Goal: Task Accomplishment & Management: Manage account settings

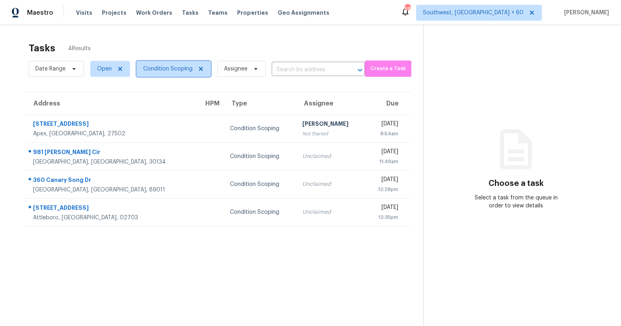
click at [202, 72] on icon at bounding box center [201, 69] width 6 height 6
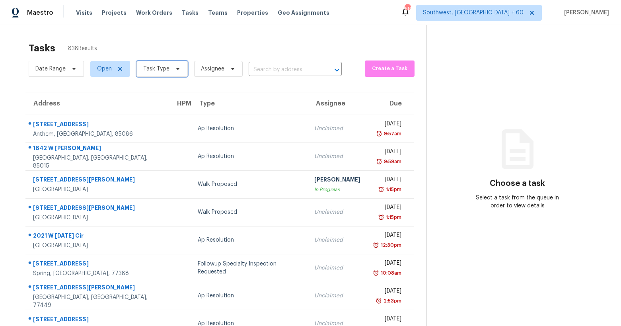
click at [153, 73] on span "Task Type" at bounding box center [161, 69] width 51 height 16
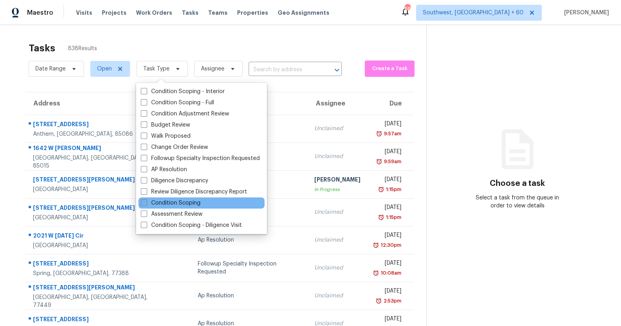
click at [159, 202] on label "Condition Scoping" at bounding box center [171, 203] width 60 height 8
click at [146, 202] on input "Condition Scoping" at bounding box center [143, 201] width 5 height 5
checkbox input "true"
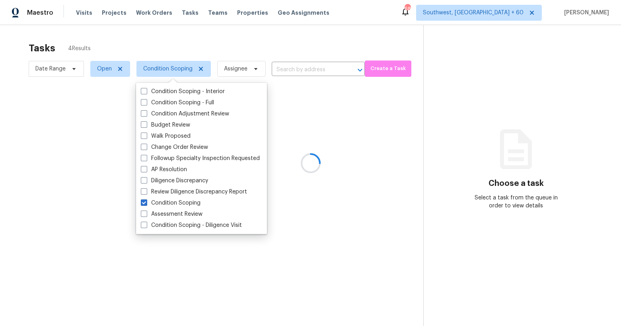
click at [197, 40] on div at bounding box center [310, 163] width 621 height 326
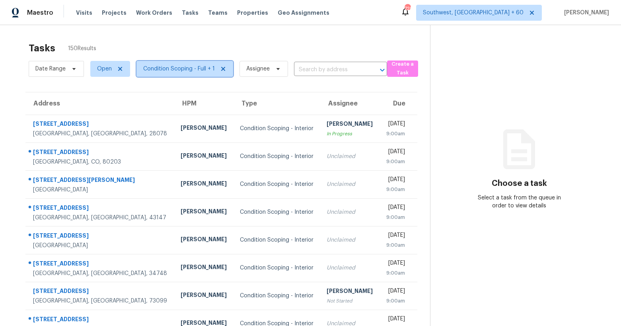
click at [167, 70] on span "Condition Scoping - Full + 1" at bounding box center [179, 69] width 72 height 8
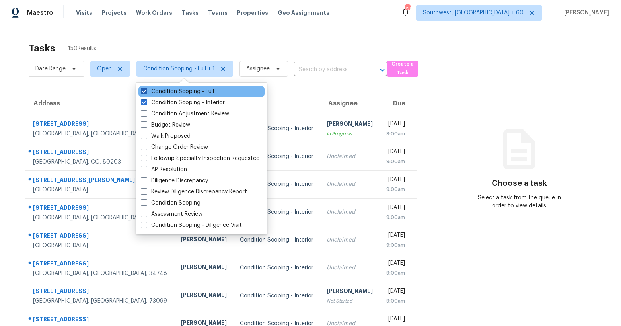
click at [167, 92] on label "Condition Scoping - Full" at bounding box center [177, 91] width 73 height 8
click at [146, 92] on input "Condition Scoping - Full" at bounding box center [143, 89] width 5 height 5
checkbox input "false"
click at [157, 33] on div "Tasks 24 Results Date Range Open Condition Scoping - Interior Assignee ​ Create…" at bounding box center [310, 219] width 621 height 389
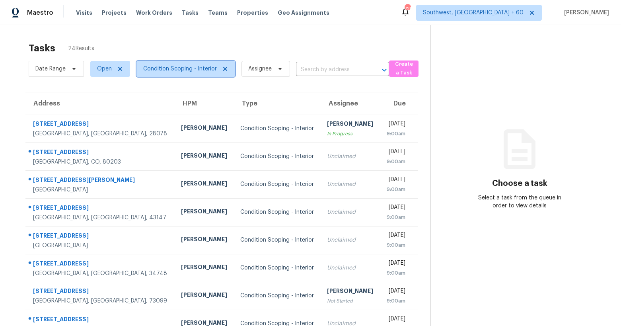
click at [170, 66] on span "Condition Scoping - Interior" at bounding box center [180, 69] width 74 height 8
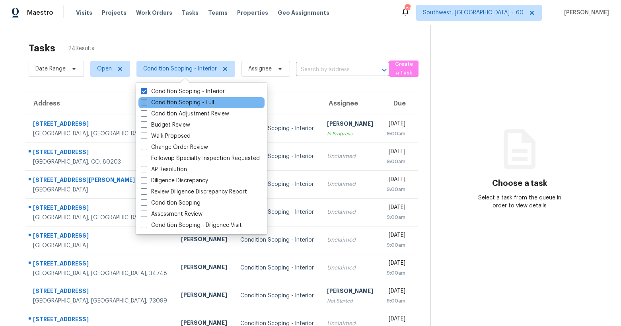
click at [168, 105] on label "Condition Scoping - Full" at bounding box center [177, 103] width 73 height 8
click at [146, 104] on input "Condition Scoping - Full" at bounding box center [143, 101] width 5 height 5
checkbox input "true"
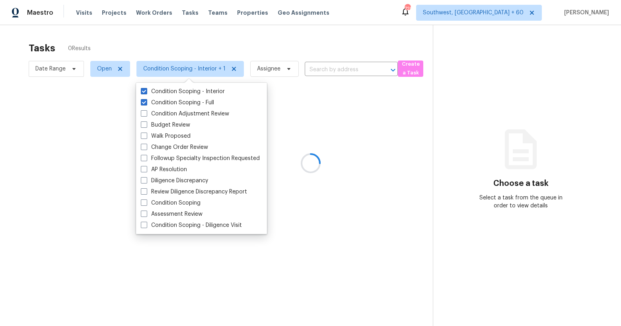
click at [145, 39] on div at bounding box center [310, 163] width 621 height 326
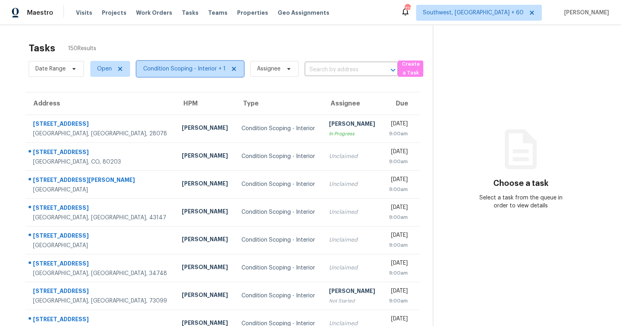
click at [180, 76] on span "Condition Scoping - Interior + 1" at bounding box center [189, 69] width 107 height 16
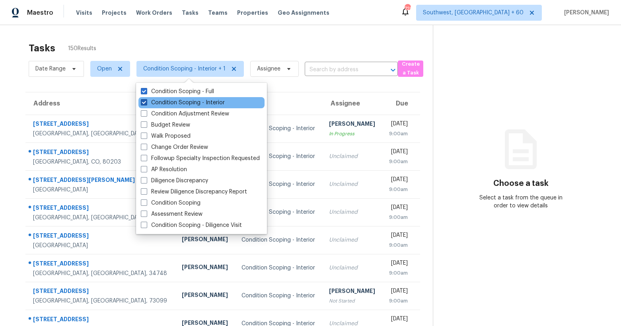
click at [175, 103] on label "Condition Scoping - Interior" at bounding box center [183, 103] width 84 height 8
click at [146, 103] on input "Condition Scoping - Interior" at bounding box center [143, 101] width 5 height 5
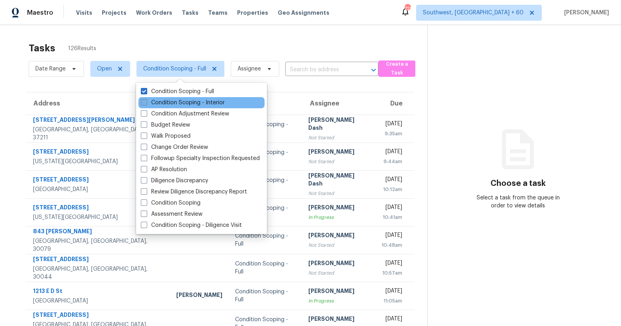
click at [165, 104] on label "Condition Scoping - Interior" at bounding box center [183, 103] width 84 height 8
click at [146, 104] on input "Condition Scoping - Interior" at bounding box center [143, 101] width 5 height 5
checkbox input "true"
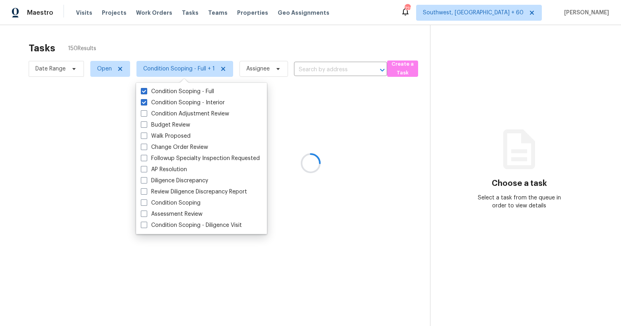
click at [147, 41] on div at bounding box center [310, 163] width 621 height 326
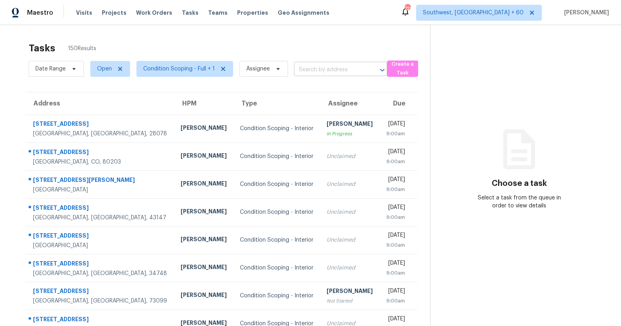
click at [321, 64] on input "text" at bounding box center [329, 70] width 71 height 12
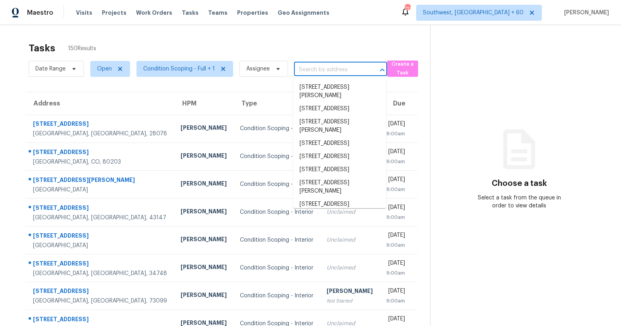
paste input "807 Chelsea Dr, Davenport, FL 33897"
type input "807 Chelsea Dr, Davenport, FL 33897"
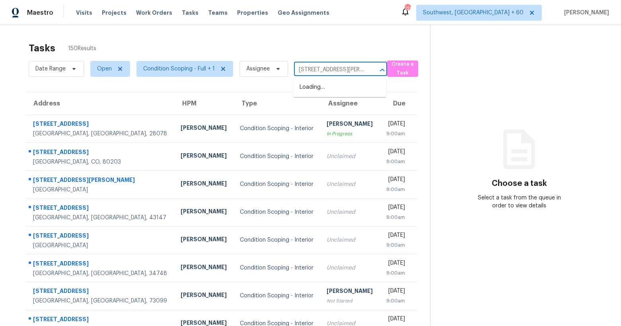
scroll to position [0, 30]
click at [311, 92] on li "807 Chelsea Dr, Davenport, FL 33897" at bounding box center [339, 91] width 93 height 21
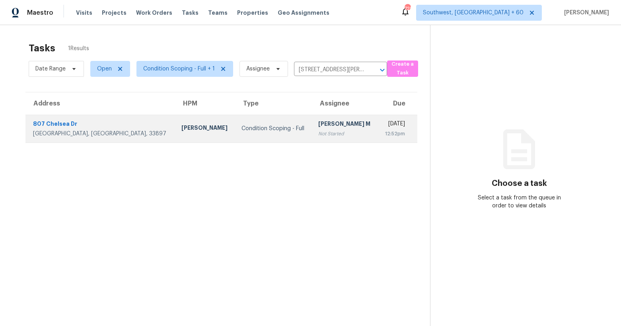
click at [312, 126] on td "MANIKANDAN M Not Started" at bounding box center [345, 129] width 66 height 28
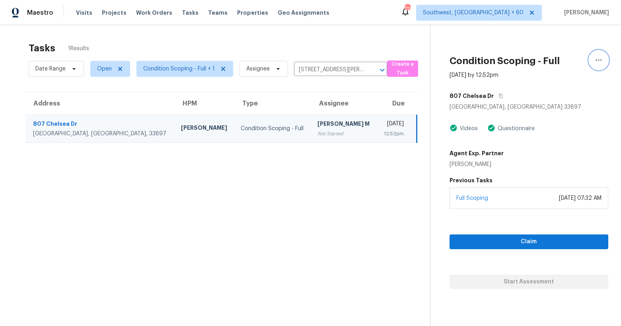
click at [597, 56] on icon "button" at bounding box center [599, 60] width 10 height 10
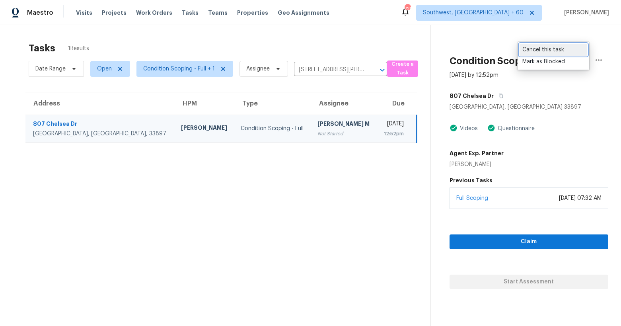
click at [549, 51] on div "Cancel this task" at bounding box center [553, 50] width 62 height 8
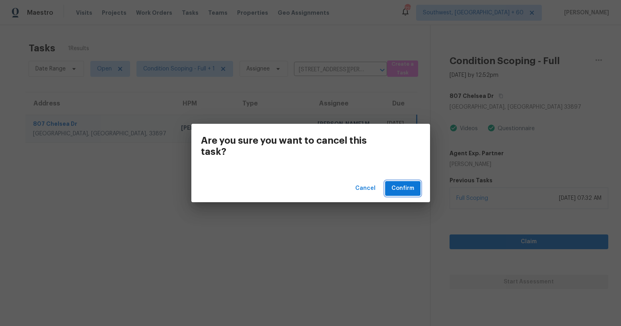
click at [410, 186] on span "Confirm" at bounding box center [402, 188] width 23 height 10
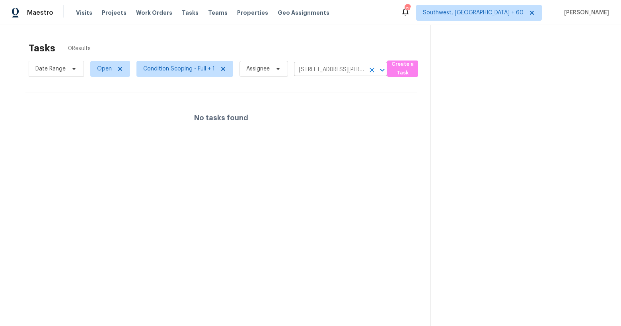
click at [369, 70] on icon "Clear" at bounding box center [372, 70] width 8 height 8
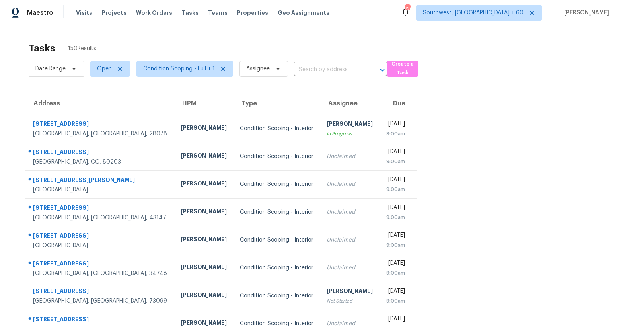
click at [312, 71] on input "text" at bounding box center [329, 70] width 71 height 12
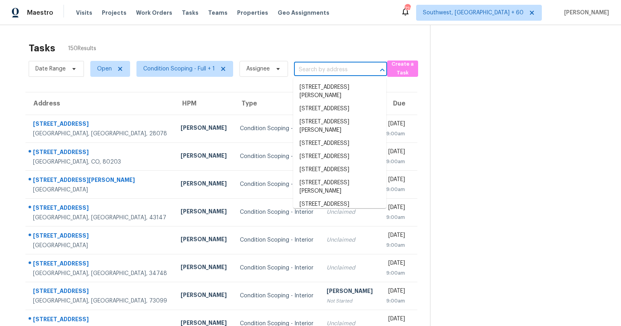
paste input "3601 Chapelwood Dr, Gastonia, NC 28052"
type input "3601 Chapelwood Dr, Gastonia, NC 28052"
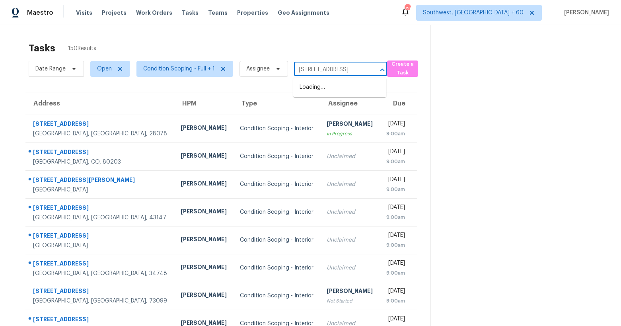
scroll to position [0, 43]
click at [311, 88] on li "3601 Chapelwood Dr, Gastonia, NC 28052" at bounding box center [339, 87] width 93 height 13
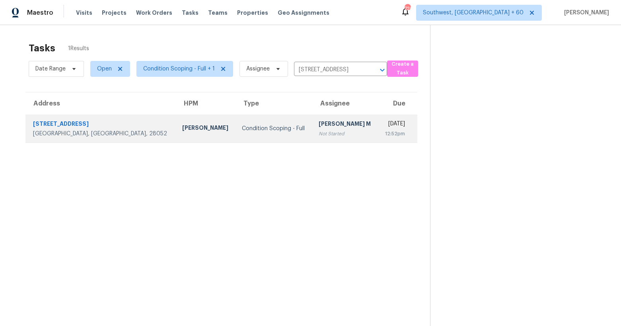
click at [242, 126] on div "Condition Scoping - Full" at bounding box center [274, 128] width 64 height 8
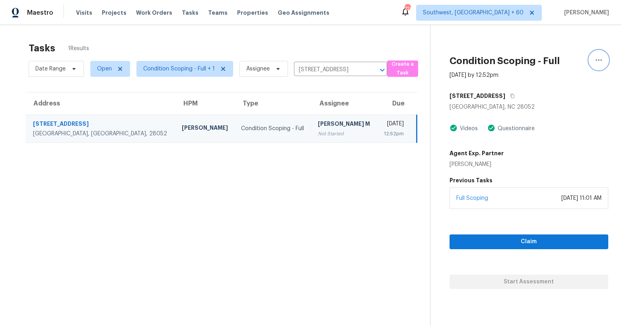
click at [596, 60] on icon "button" at bounding box center [598, 60] width 6 height 2
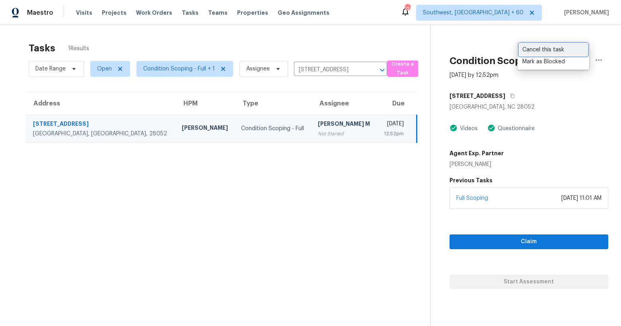
click at [541, 51] on div "Cancel this task" at bounding box center [553, 50] width 62 height 8
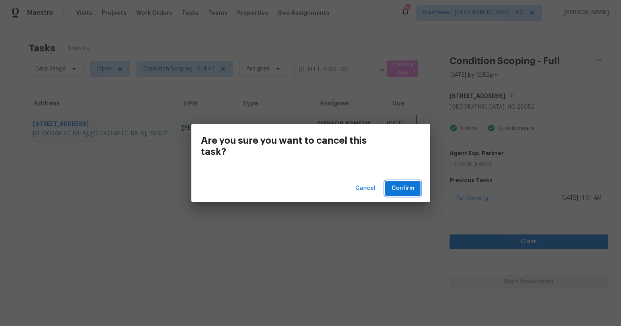
click at [403, 192] on span "Confirm" at bounding box center [402, 188] width 23 height 10
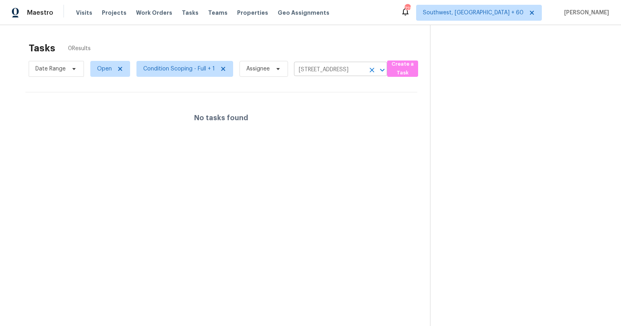
click at [370, 69] on icon "Clear" at bounding box center [372, 70] width 8 height 8
click at [307, 68] on div at bounding box center [310, 163] width 621 height 326
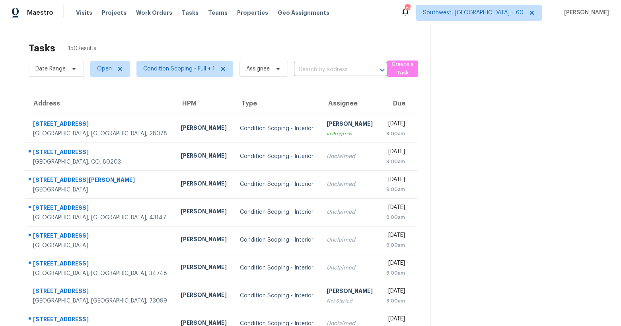
click at [305, 71] on input "text" at bounding box center [329, 70] width 71 height 12
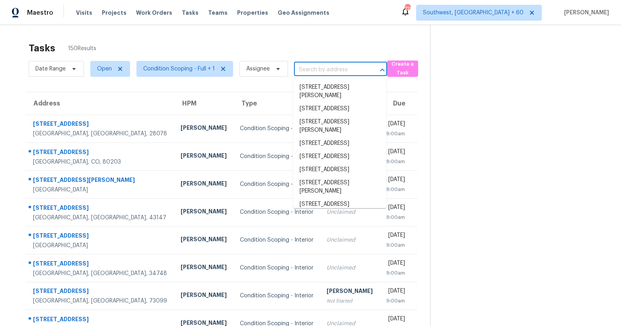
paste input "5159 Inglewood Blvd, Culver City, CA 90230"
type input "5159 Inglewood Blvd, Culver City, CA 90230"
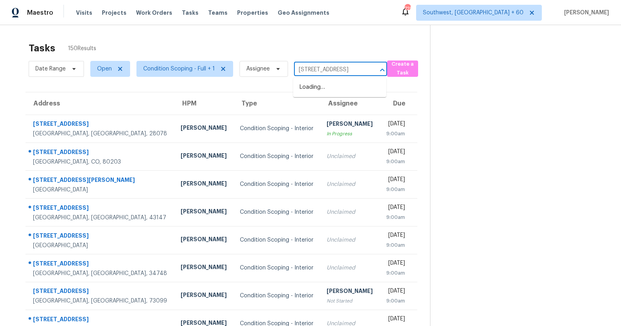
scroll to position [0, 49]
click at [310, 94] on li "5159 Inglewood Blvd, Culver City, CA 90230" at bounding box center [339, 87] width 93 height 13
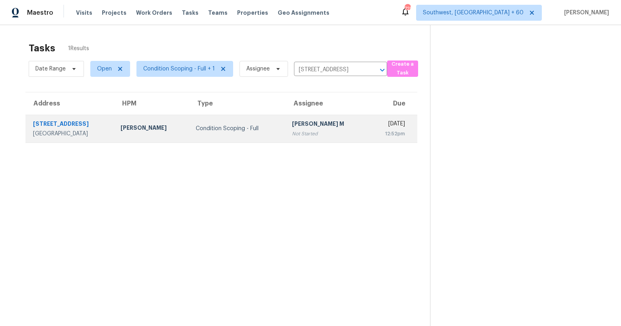
click at [321, 138] on td "MANIKANDAN M Not Started" at bounding box center [327, 129] width 83 height 28
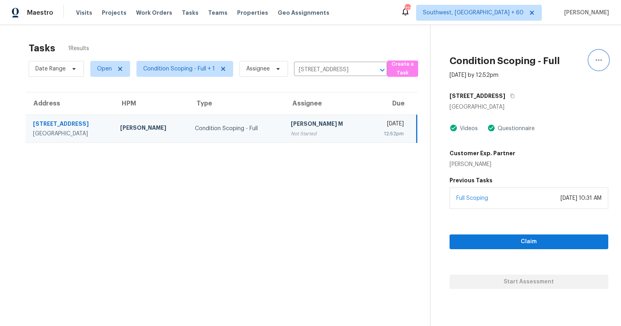
click at [601, 60] on icon "button" at bounding box center [598, 60] width 6 height 2
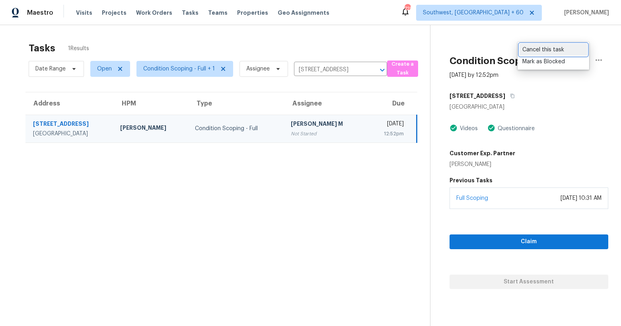
click at [534, 51] on div "Cancel this task" at bounding box center [553, 50] width 62 height 8
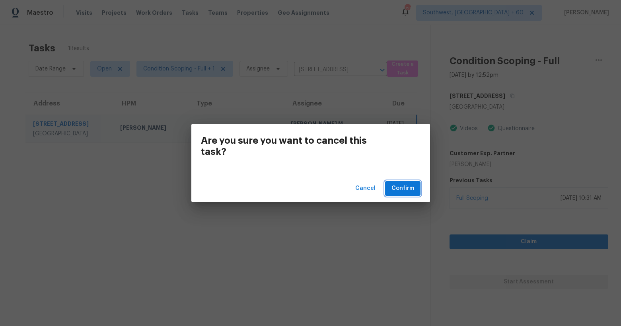
click at [403, 192] on span "Confirm" at bounding box center [402, 188] width 23 height 10
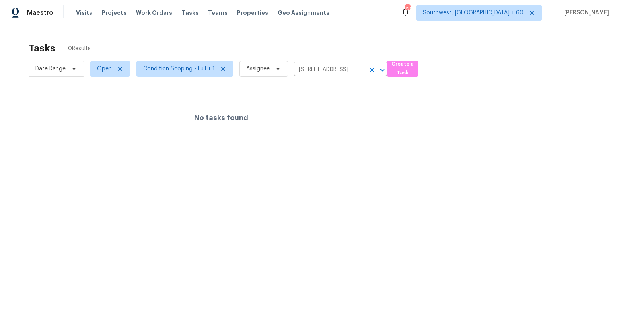
click at [373, 69] on icon "Clear" at bounding box center [372, 70] width 8 height 8
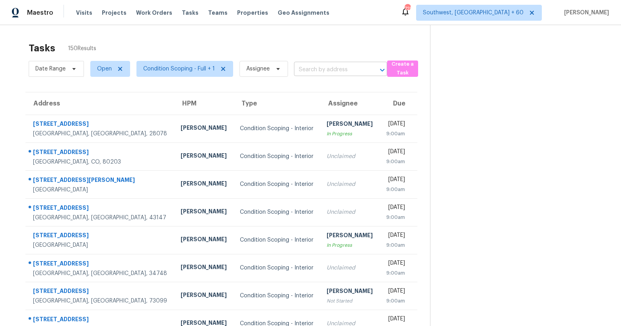
click at [332, 69] on input "text" at bounding box center [329, 70] width 71 height 12
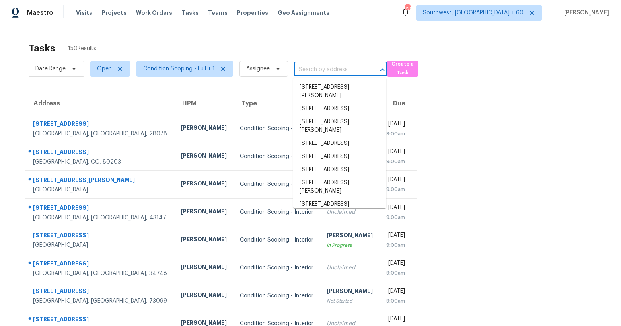
paste input "4750 S Dudley St Apt 41, Littleton, CO 80123"
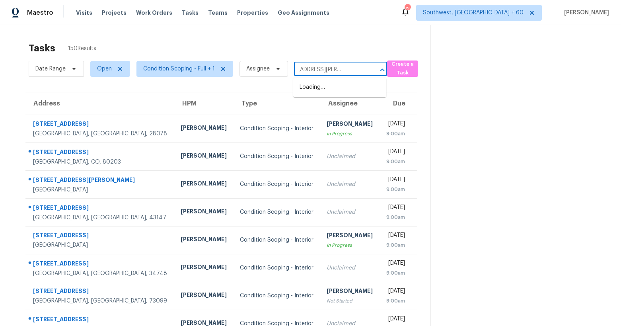
scroll to position [0, 21]
type input "4750 S Dudley St Apt 41, Littleton"
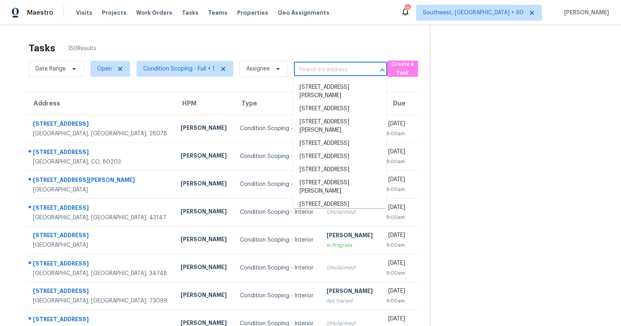
scroll to position [0, 0]
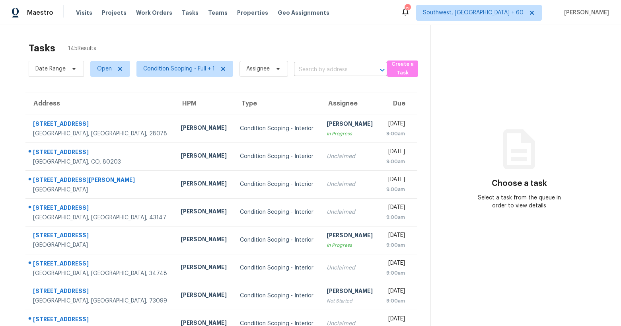
click at [319, 74] on input "text" at bounding box center [329, 70] width 71 height 12
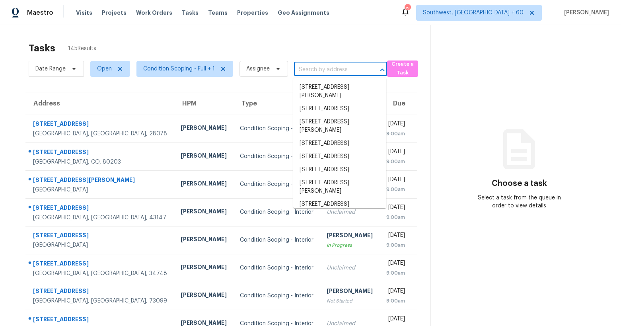
paste input "4750 S Dudley St Apt 41, Littleton, CO 80123"
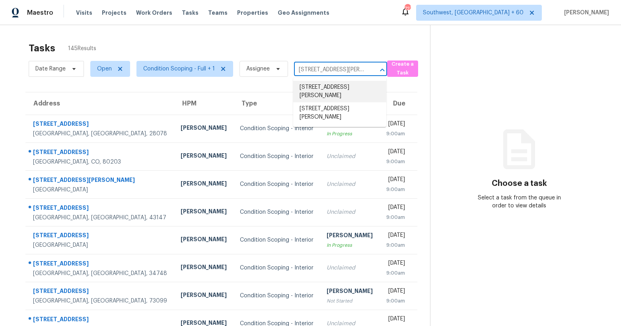
type input "4750 S Dudley St"
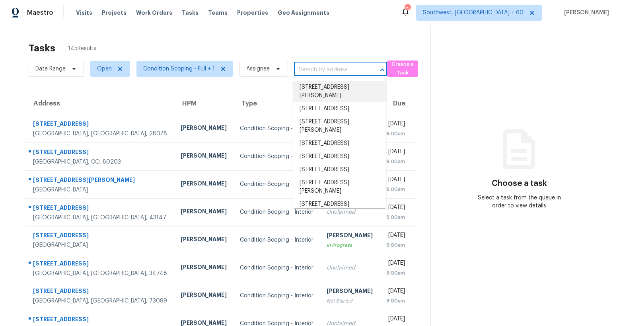
paste input "[STREET_ADDRESS][PERSON_NAME]"
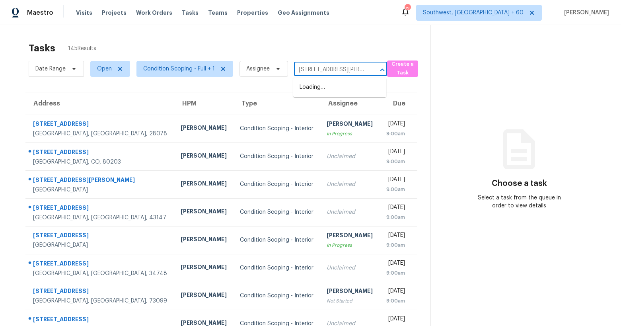
type input "4750 S Dudley St"
click at [320, 109] on li "[STREET_ADDRESS][PERSON_NAME]" at bounding box center [339, 112] width 93 height 21
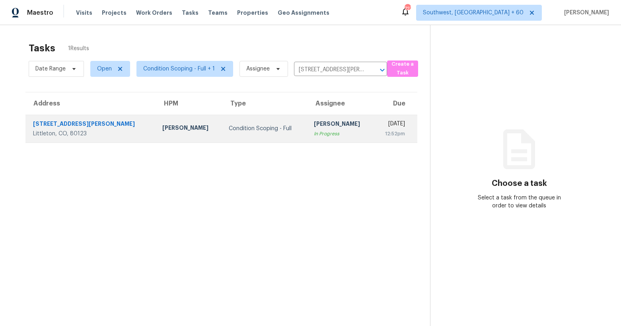
click at [222, 138] on td "Condition Scoping - Full" at bounding box center [264, 129] width 85 height 28
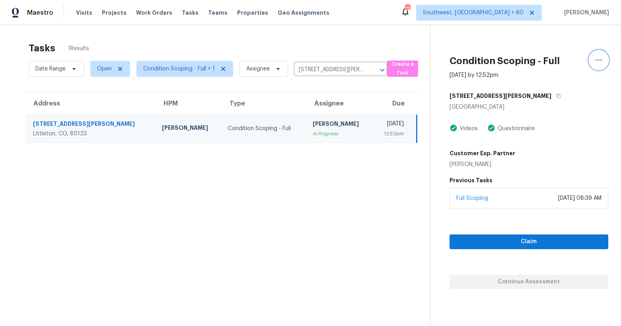
click at [599, 59] on icon "button" at bounding box center [599, 60] width 10 height 10
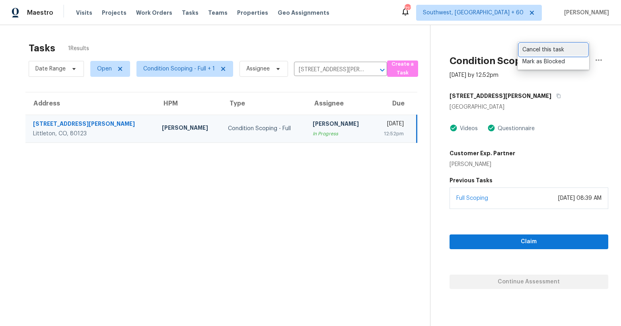
click at [533, 52] on div "Cancel this task" at bounding box center [553, 50] width 62 height 8
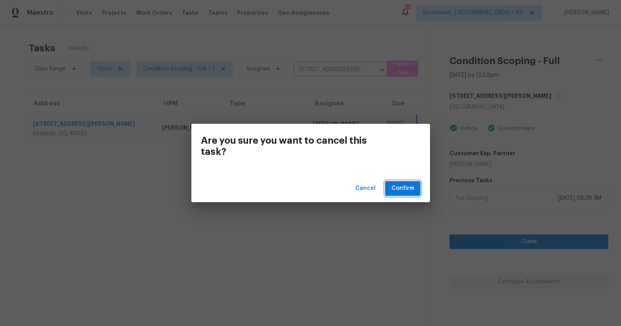
click at [401, 186] on span "Confirm" at bounding box center [402, 188] width 23 height 10
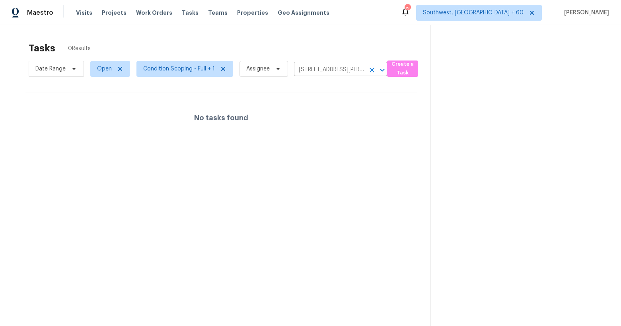
click at [373, 71] on icon "Clear" at bounding box center [372, 70] width 8 height 8
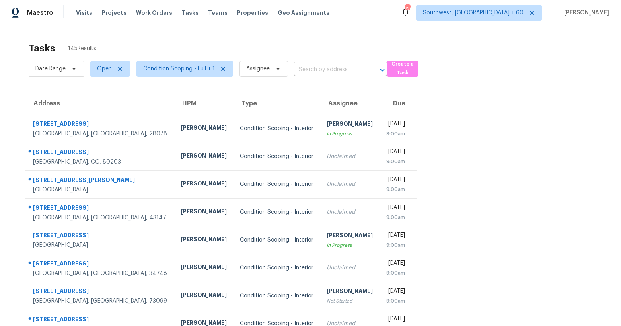
click at [322, 69] on input "text" at bounding box center [329, 70] width 71 height 12
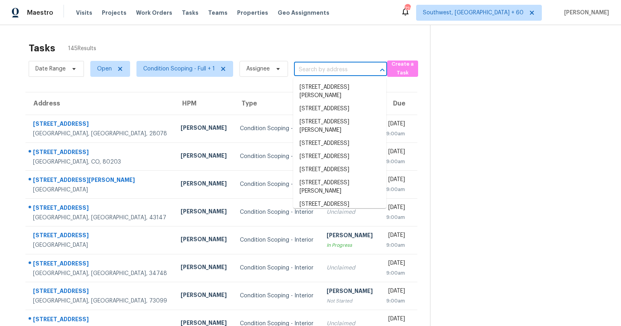
paste input "142 Avalon Rd, Summerville, SC 29483"
type input "142 Avalon Rd, Summerville, SC 29483"
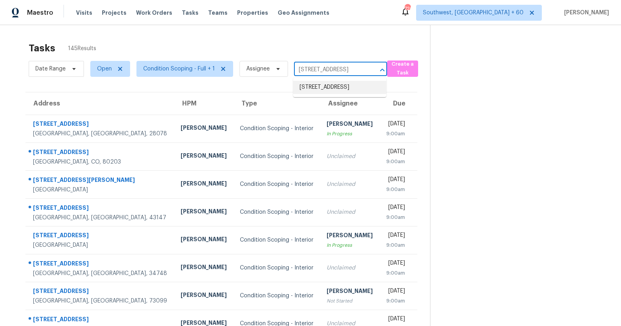
click at [319, 91] on li "142 Avalon Rd, Summerville, SC 29483" at bounding box center [339, 87] width 93 height 13
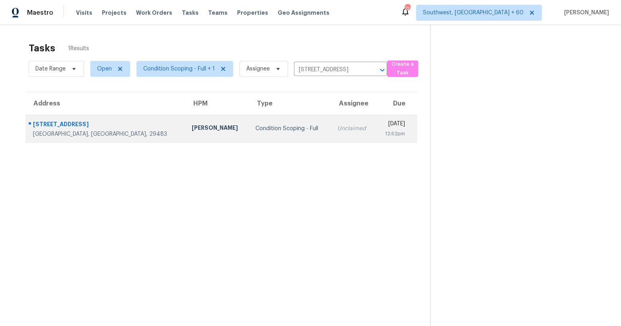
click at [185, 140] on td "Raymond Roberts" at bounding box center [217, 129] width 64 height 28
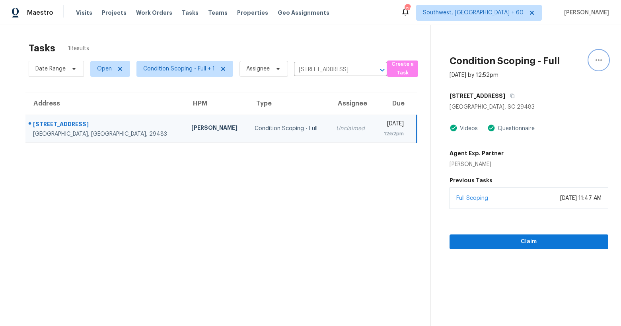
click at [595, 59] on icon "button" at bounding box center [598, 60] width 6 height 2
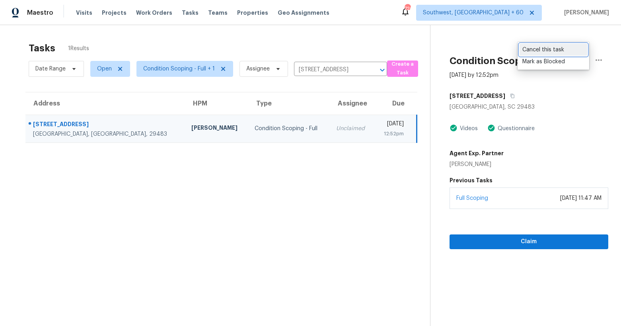
click at [540, 52] on div "Cancel this task" at bounding box center [553, 50] width 62 height 8
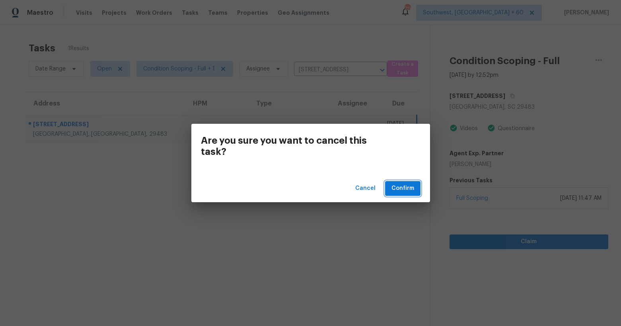
click at [405, 188] on span "Confirm" at bounding box center [402, 188] width 23 height 10
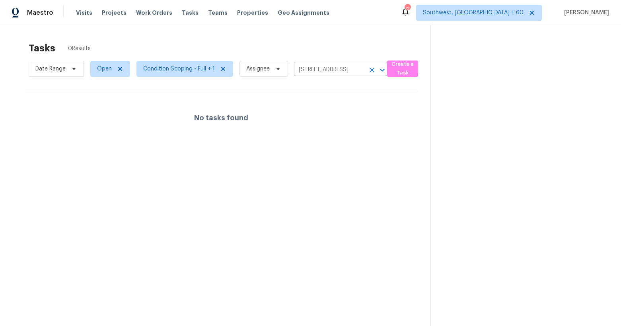
click at [372, 69] on icon "Clear" at bounding box center [372, 70] width 8 height 8
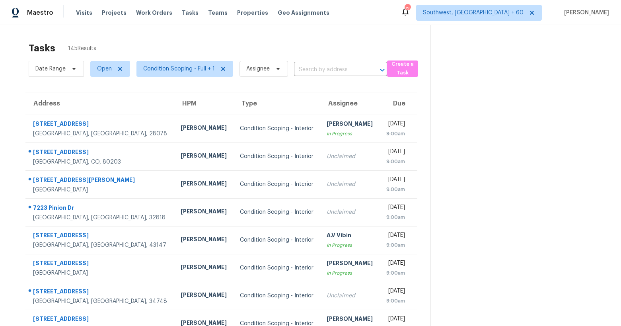
click at [304, 68] on input "text" at bounding box center [329, 70] width 71 height 12
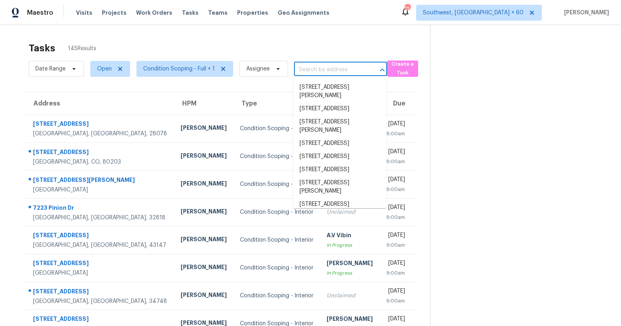
paste input "16415 Big Hickory Dr, Conroe, TX 77302"
type input "16415 Big Hickory Dr, Conroe, TX 77302"
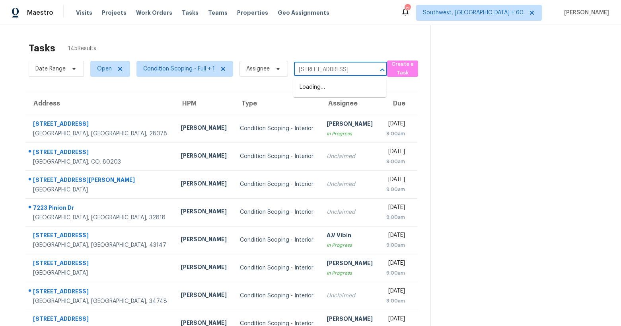
scroll to position [0, 36]
click at [307, 90] on li "16415 Big Hickory Dr, Conroe, TX 77302" at bounding box center [339, 87] width 93 height 13
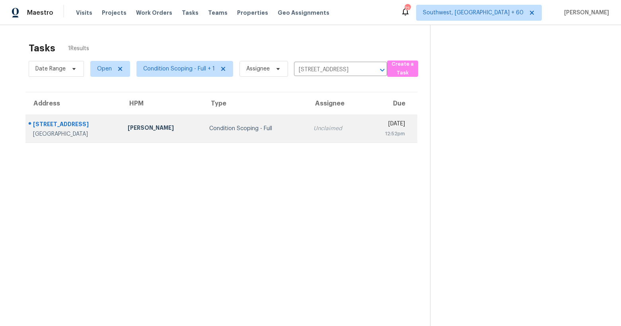
click at [313, 129] on div "Unclaimed" at bounding box center [335, 128] width 44 height 8
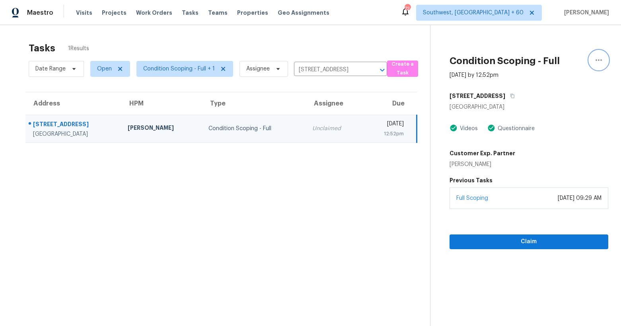
click at [603, 59] on icon "button" at bounding box center [599, 60] width 10 height 10
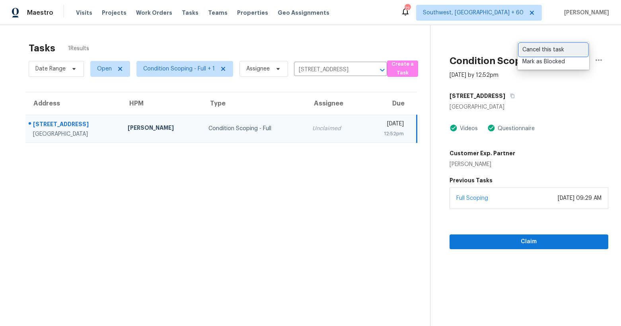
click at [537, 49] on div "Cancel this task" at bounding box center [553, 50] width 62 height 8
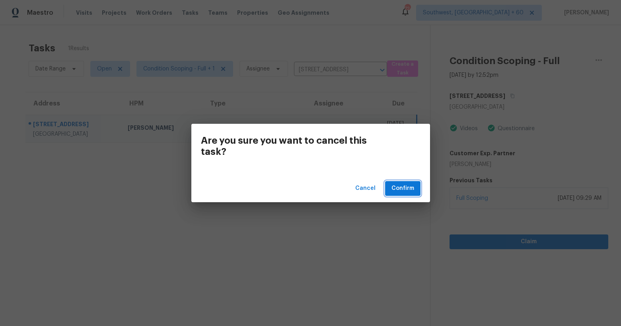
click at [404, 186] on span "Confirm" at bounding box center [402, 188] width 23 height 10
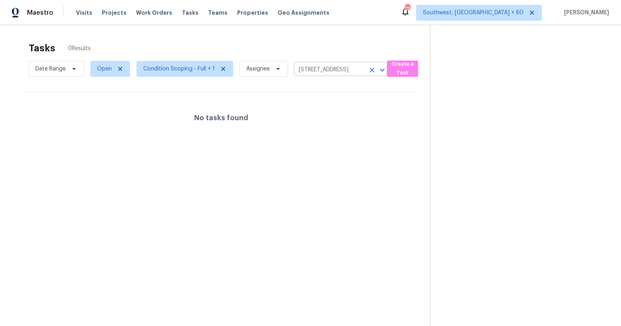
click at [369, 67] on icon "Clear" at bounding box center [372, 70] width 8 height 8
click at [315, 39] on div at bounding box center [310, 163] width 621 height 326
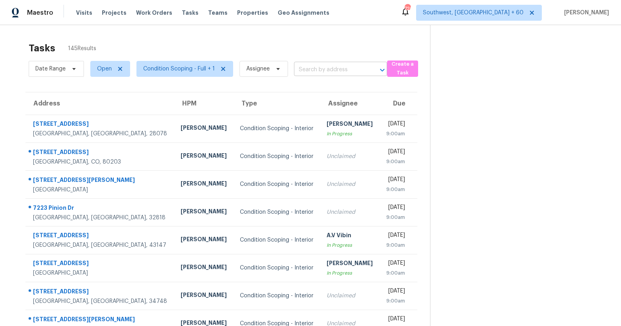
click at [324, 73] on input "text" at bounding box center [329, 70] width 71 height 12
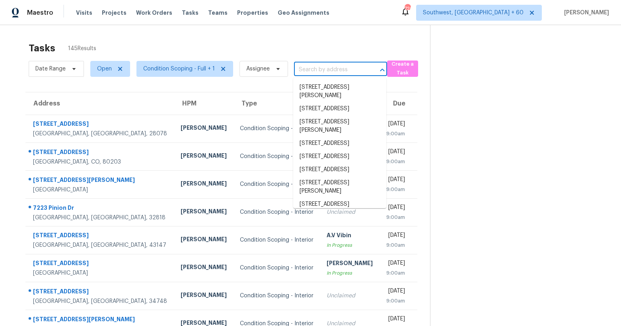
paste input "11816 W Maplewood Ave, Littleton, CO 80127"
type input "11816 W Maplewood Ave, Littleton, CO 80127"
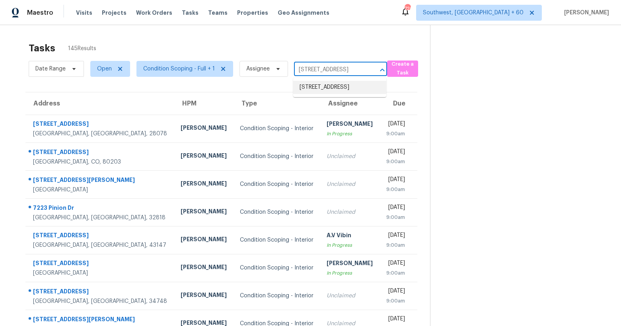
click at [321, 89] on li "11816 W Maplewood Ave, Littleton, CO 80127" at bounding box center [339, 87] width 93 height 13
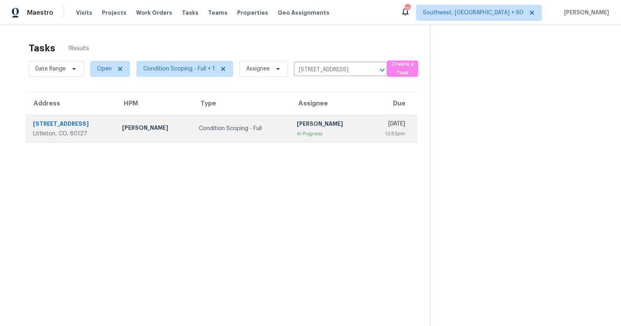
click at [210, 132] on td "Condition Scoping - Full" at bounding box center [241, 129] width 98 height 28
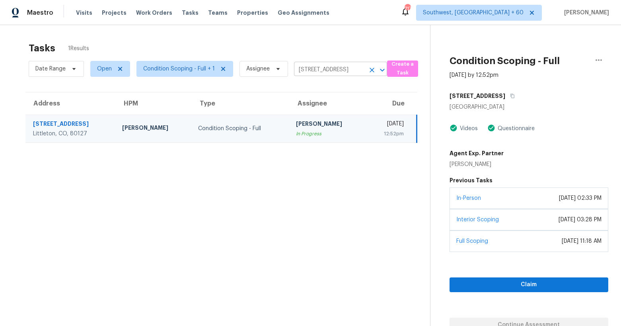
click at [368, 67] on icon "Clear" at bounding box center [372, 70] width 8 height 8
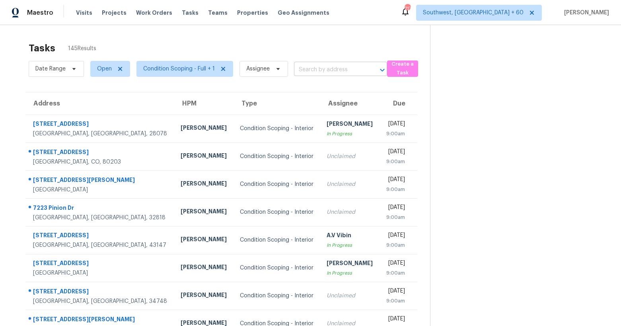
click at [328, 69] on input "text" at bounding box center [329, 70] width 71 height 12
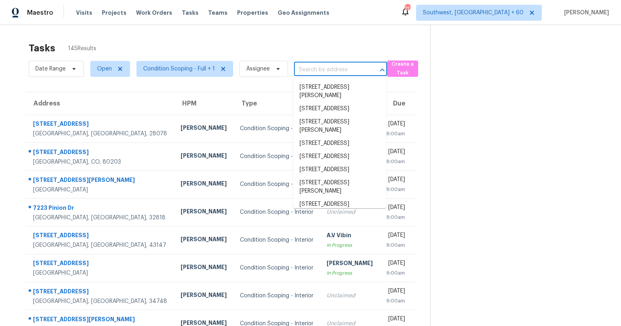
paste input "11816 W Maplewood Ave, Littleton, CO 80127"
type input "11816 W Maplewood Ave, Littleton, CO 80127"
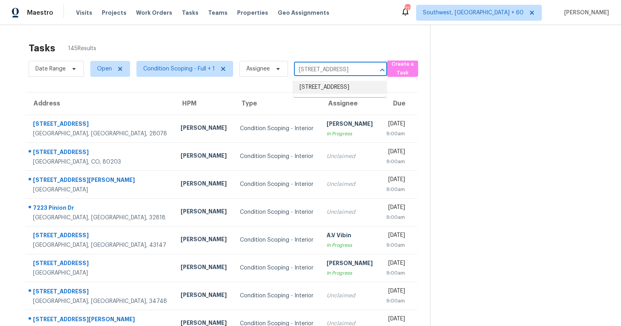
click at [323, 87] on li "11816 W Maplewood Ave, Littleton, CO 80127" at bounding box center [339, 87] width 93 height 13
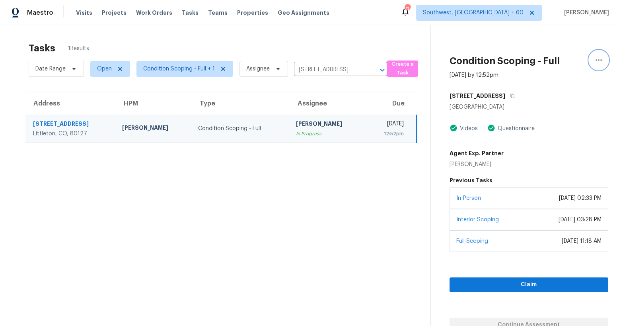
click at [596, 59] on icon "button" at bounding box center [599, 60] width 10 height 10
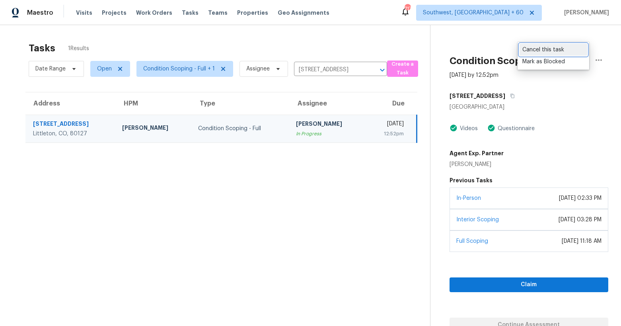
click at [554, 53] on div "Cancel this task" at bounding box center [553, 50] width 62 height 8
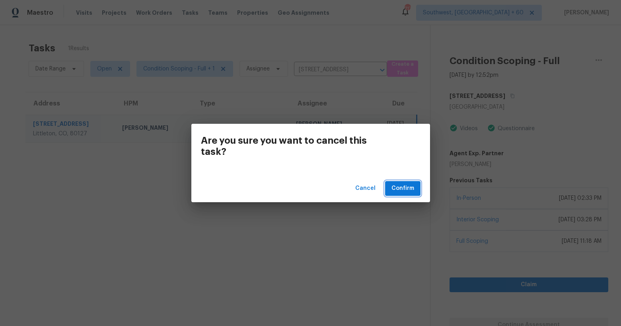
click at [402, 189] on span "Confirm" at bounding box center [402, 188] width 23 height 10
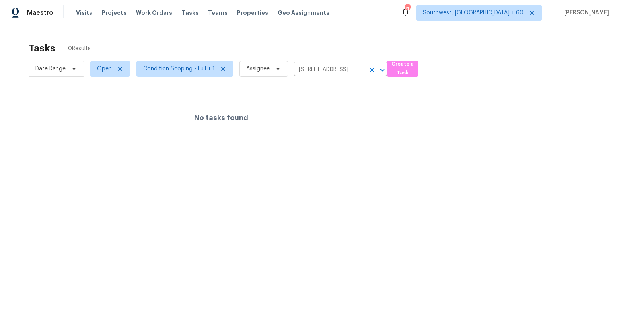
click at [374, 68] on icon "Clear" at bounding box center [372, 70] width 8 height 8
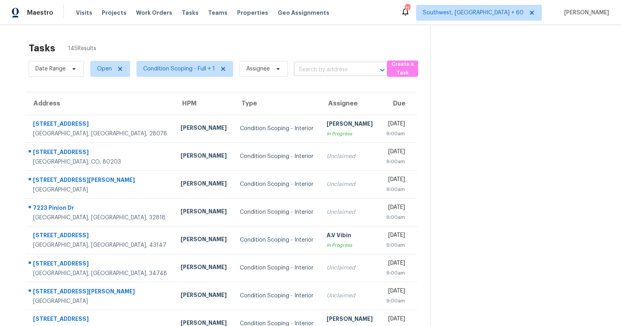
click at [336, 72] on input "text" at bounding box center [329, 70] width 71 height 12
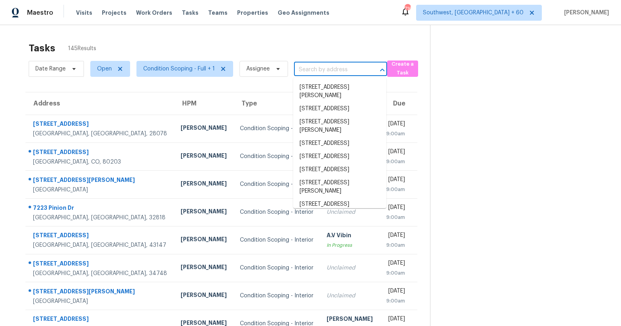
paste input "1068 Hidden Brook Trl, Atlanta, GA 30349"
type input "1068 Hidden Brook Trl, Atlanta, GA 30349"
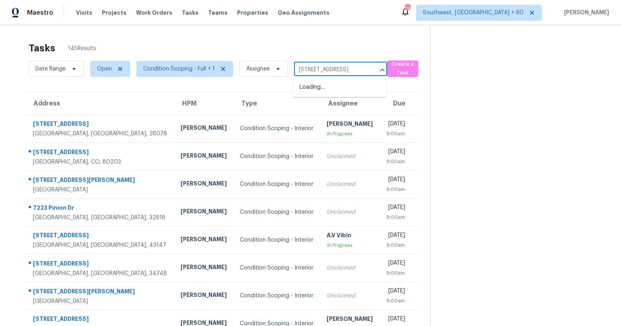
scroll to position [0, 43]
click at [322, 93] on li "1068 Hidden Brook Trl, Atlanta, GA 30349" at bounding box center [339, 87] width 93 height 13
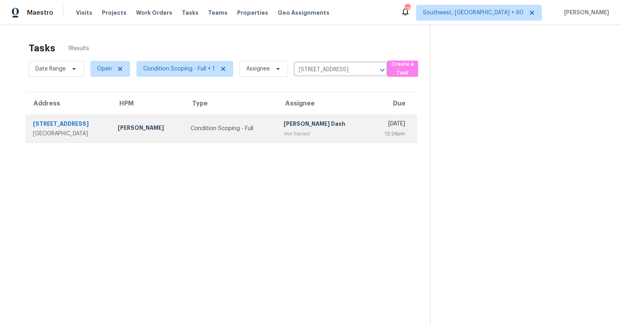
click at [325, 135] on div "Not Started" at bounding box center [323, 134] width 79 height 8
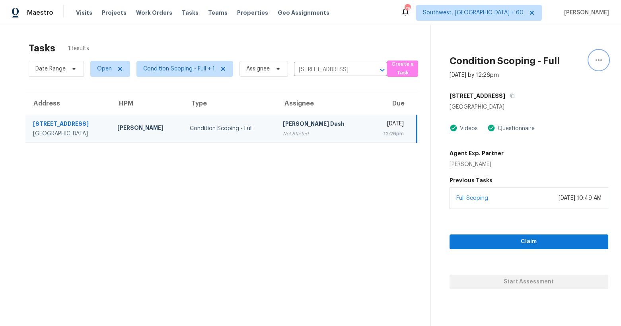
click at [597, 61] on icon "button" at bounding box center [599, 60] width 10 height 10
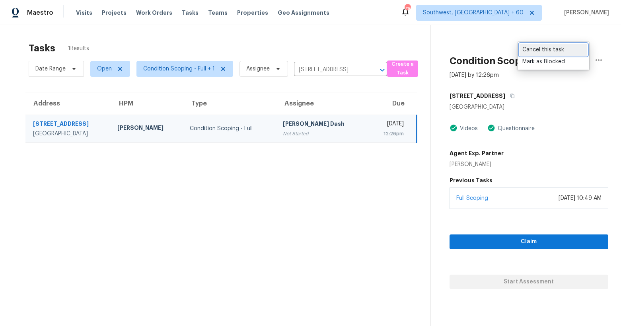
click at [547, 49] on div "Cancel this task" at bounding box center [553, 50] width 62 height 8
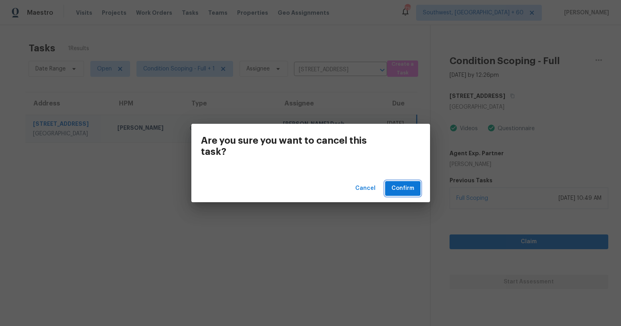
click at [407, 192] on span "Confirm" at bounding box center [402, 188] width 23 height 10
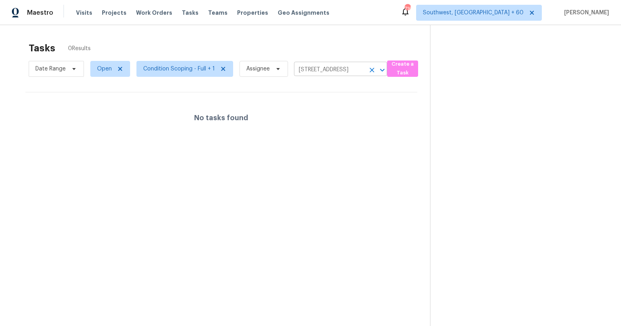
click at [373, 72] on icon "Clear" at bounding box center [372, 70] width 8 height 8
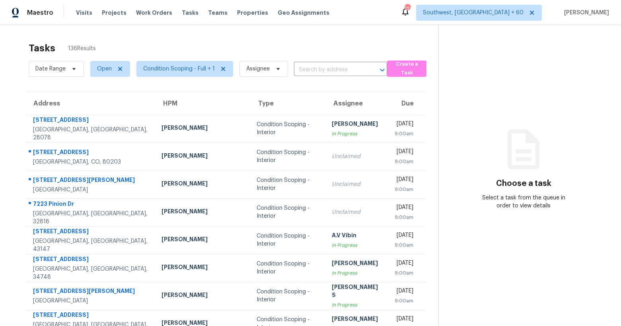
click at [157, 44] on div "Tasks 136 Results" at bounding box center [234, 48] width 410 height 21
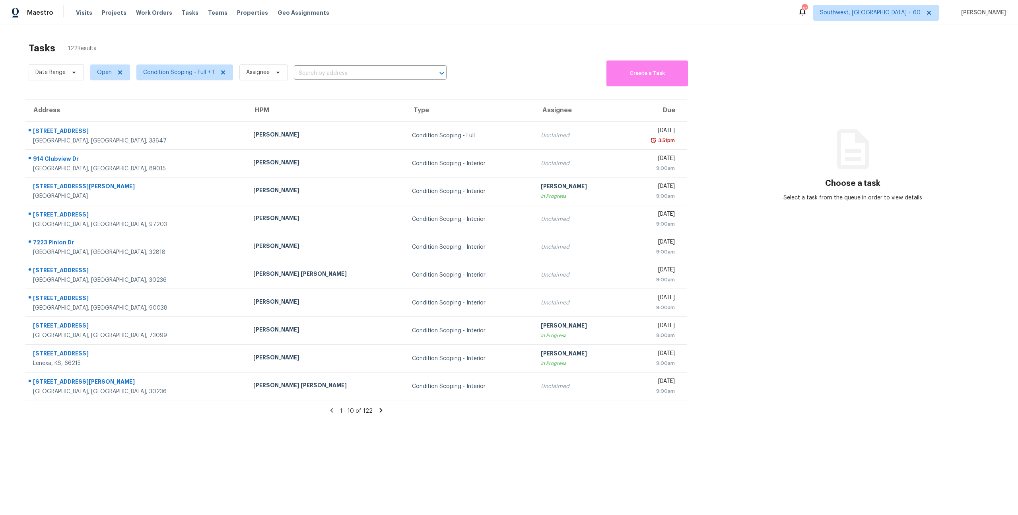
click at [369, 41] on div "Tasks 122 Results" at bounding box center [364, 48] width 671 height 21
click at [301, 57] on div "Tasks 122 Results" at bounding box center [364, 48] width 671 height 21
click at [187, 75] on span "Condition Scoping - Full + 1" at bounding box center [179, 72] width 72 height 8
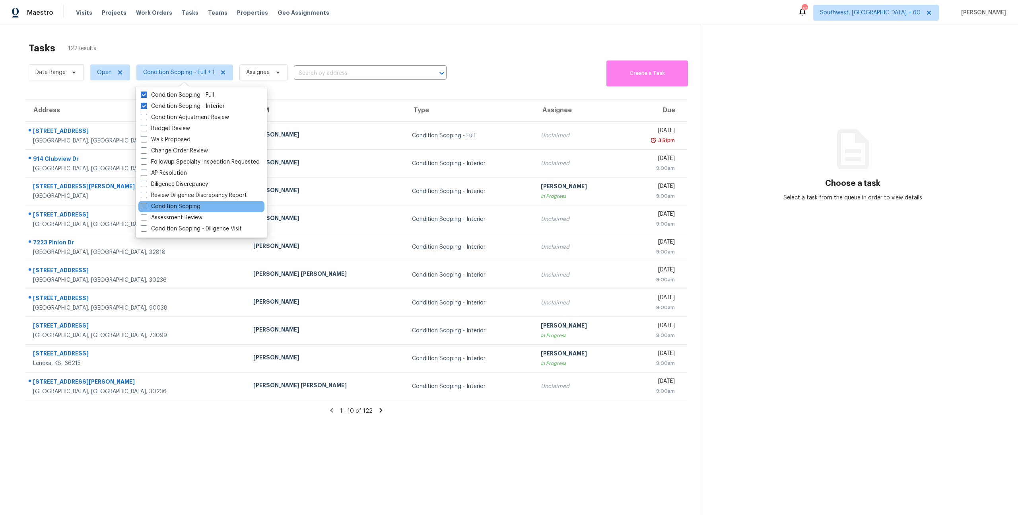
click at [181, 206] on label "Condition Scoping" at bounding box center [171, 206] width 60 height 8
click at [146, 206] on input "Condition Scoping" at bounding box center [143, 204] width 5 height 5
checkbox input "true"
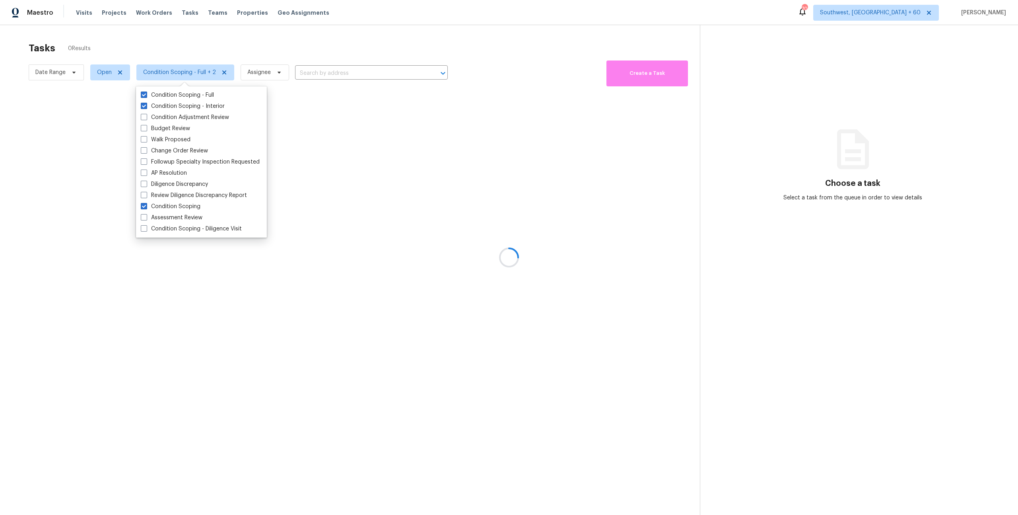
click at [84, 46] on div at bounding box center [509, 257] width 1018 height 515
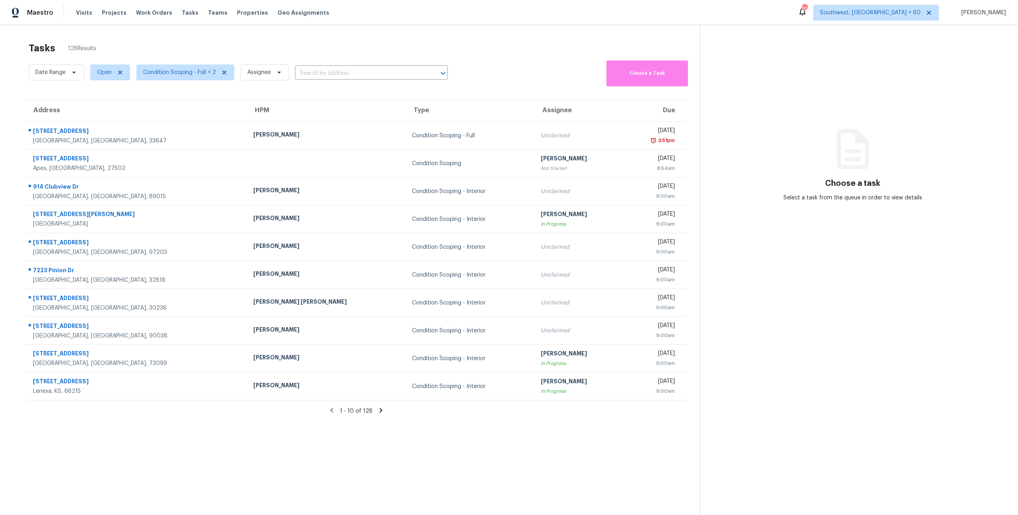
click at [58, 37] on div "Tasks 128 Results Date Range Open Condition Scoping - Full + 2 Assignee ​ Creat…" at bounding box center [509, 282] width 1018 height 515
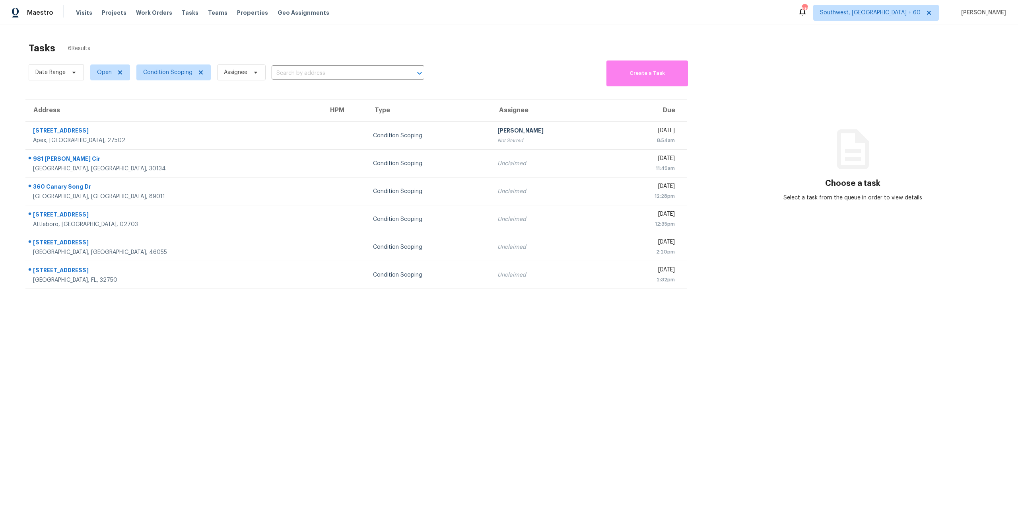
click at [141, 33] on div "Tasks 6 Results Date Range Open Condition Scoping Assignee ​ Create a Task Addr…" at bounding box center [509, 282] width 1018 height 515
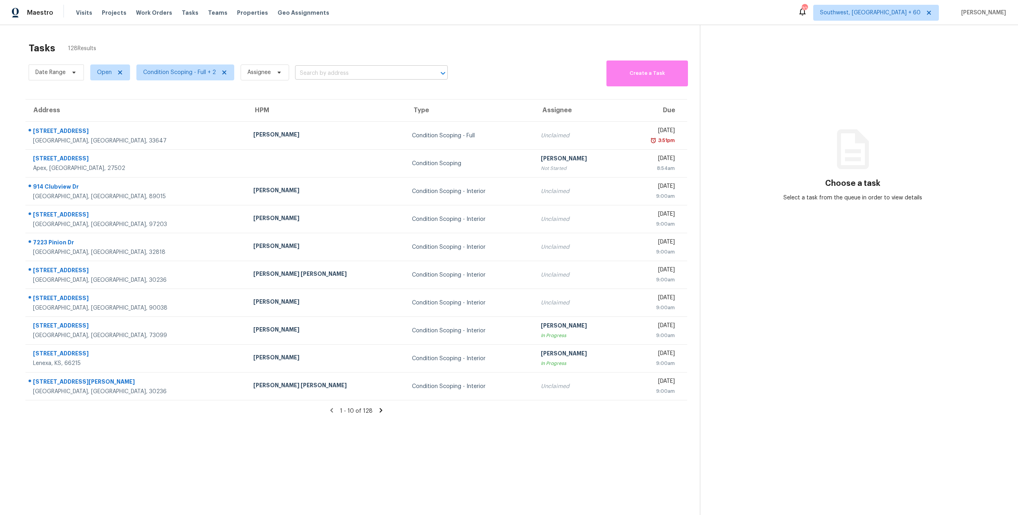
click at [369, 72] on input "text" at bounding box center [360, 73] width 130 height 12
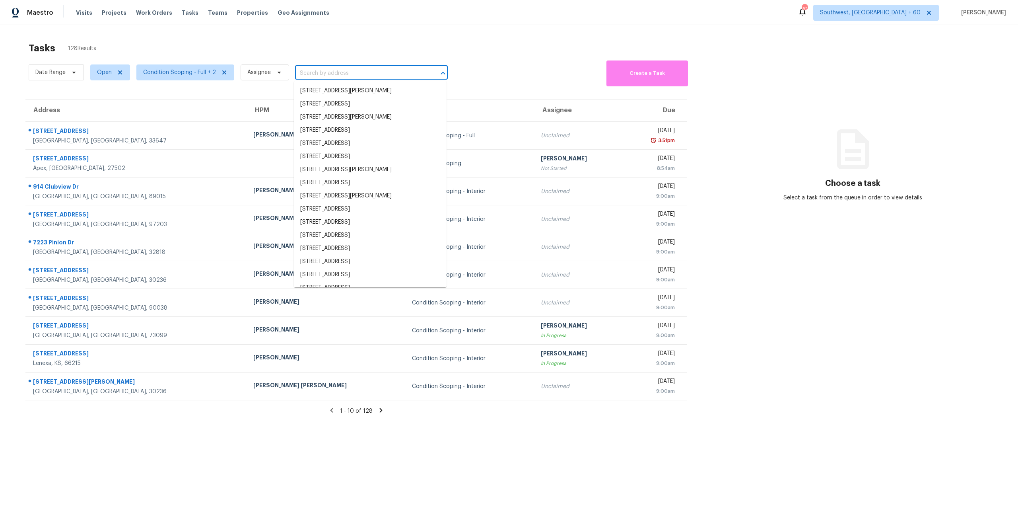
paste input "2001 Hartwell Ln, Fort Mill, SC 29707"
type input "2001 Hartwell Ln, Fort Mill, SC 29707"
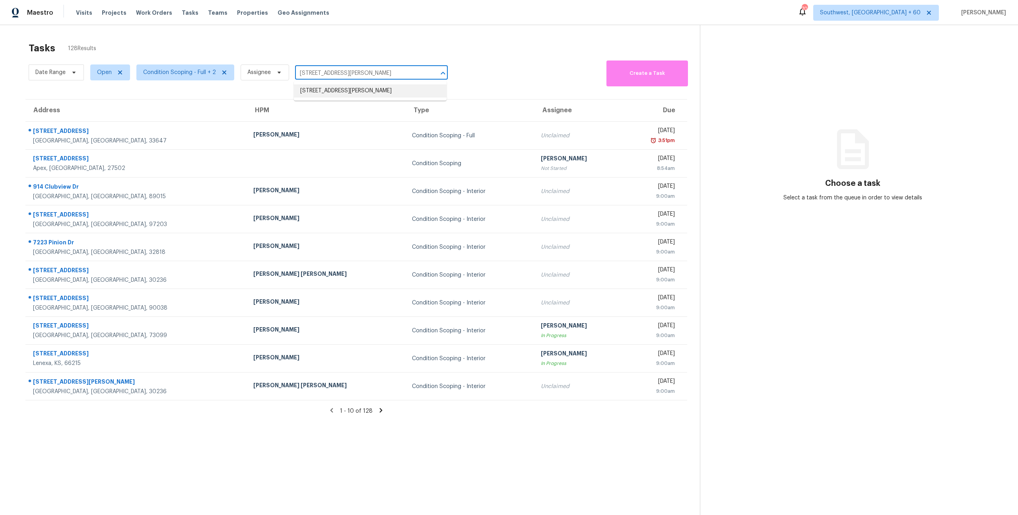
click at [348, 91] on li "2001 Hartwell Ln, Fort Mill, SC 29707" at bounding box center [370, 90] width 153 height 13
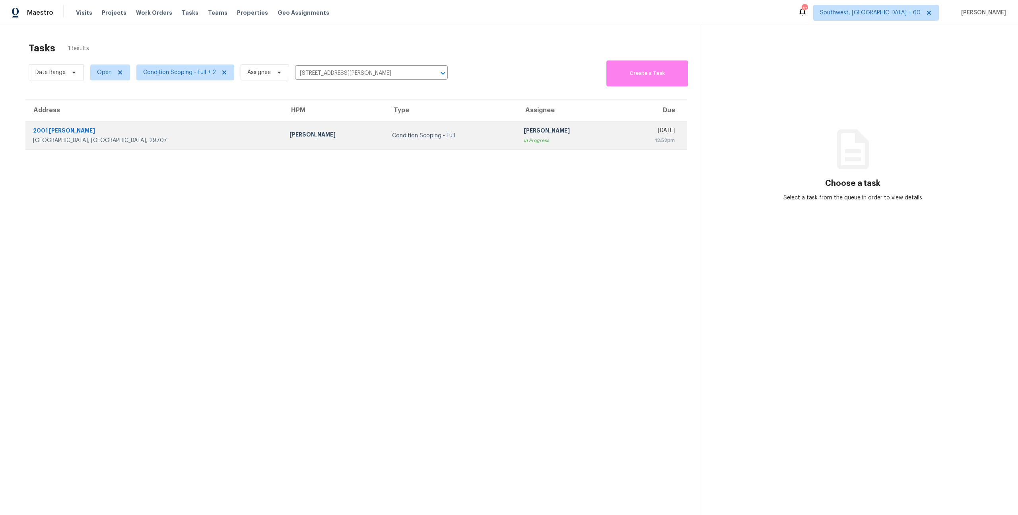
click at [392, 132] on div "Condition Scoping - Full" at bounding box center [451, 136] width 119 height 8
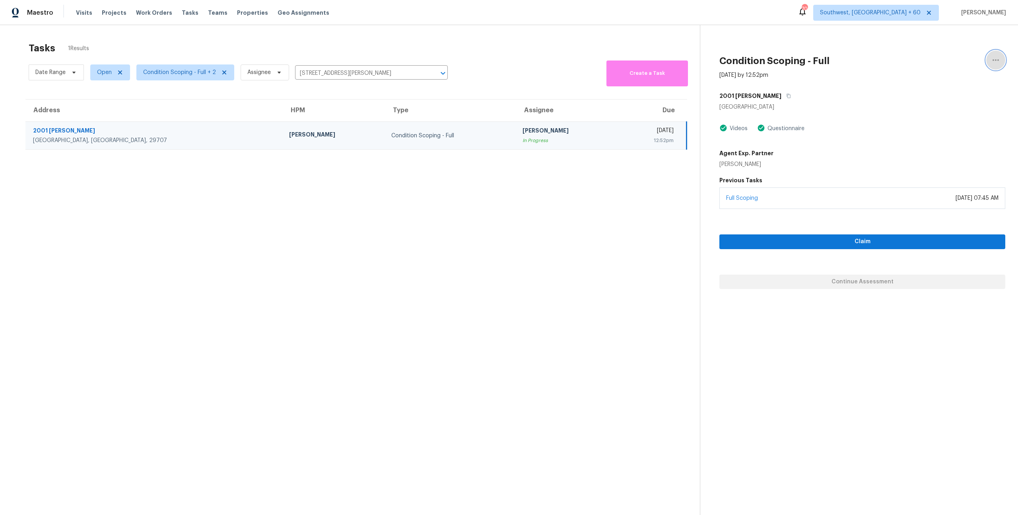
click at [995, 58] on icon "button" at bounding box center [996, 60] width 10 height 10
click at [943, 49] on div "Cancel this task" at bounding box center [950, 50] width 62 height 8
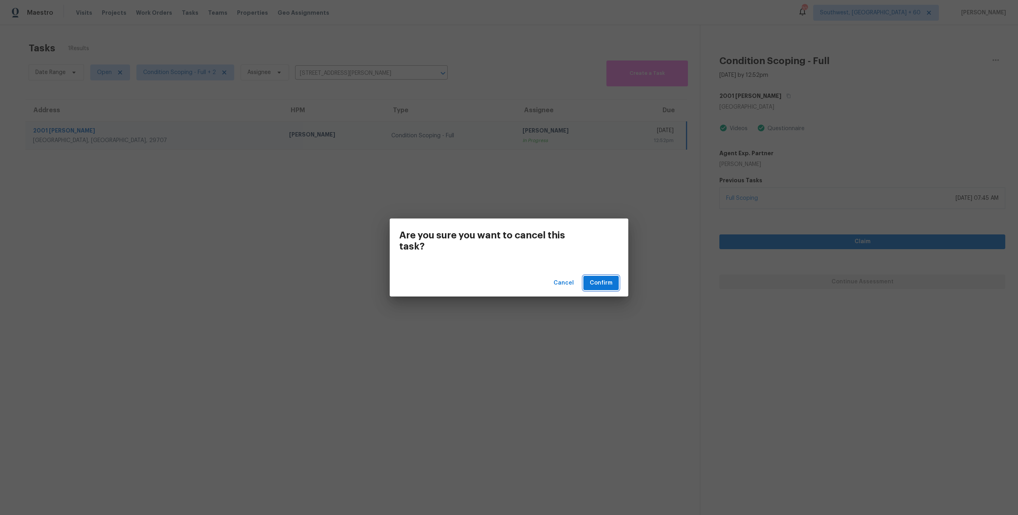
click at [604, 280] on span "Confirm" at bounding box center [601, 283] width 23 height 10
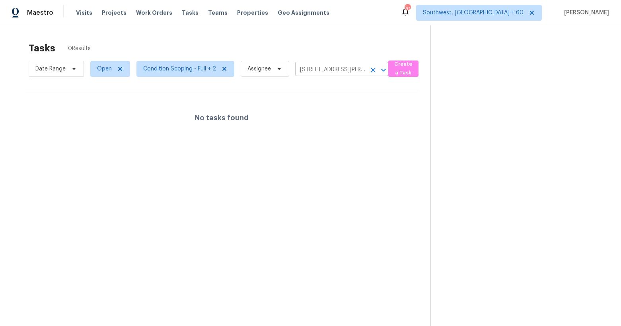
click at [373, 72] on icon "Clear" at bounding box center [373, 70] width 8 height 8
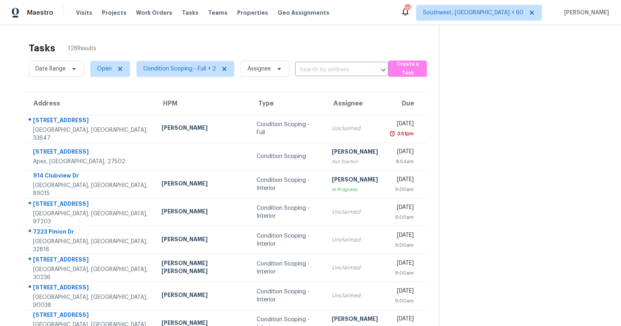
click at [303, 70] on input "text" at bounding box center [330, 70] width 71 height 12
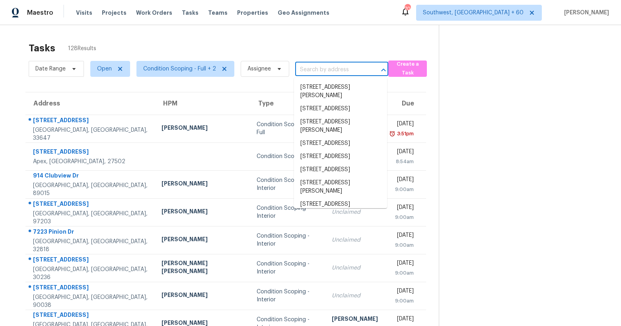
paste input "1350 Creekview Ct, Saint Cloud, FL 34772"
type input "1350 Creekview Ct, Saint Cloud, FL 34772"
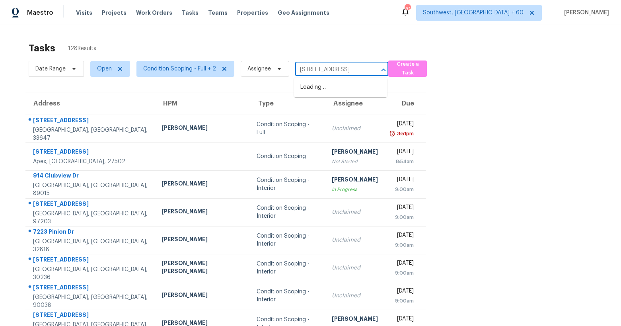
scroll to position [0, 42]
click at [311, 86] on li "1350 Creekview Ct, Saint Cloud, FL 34772" at bounding box center [340, 87] width 93 height 13
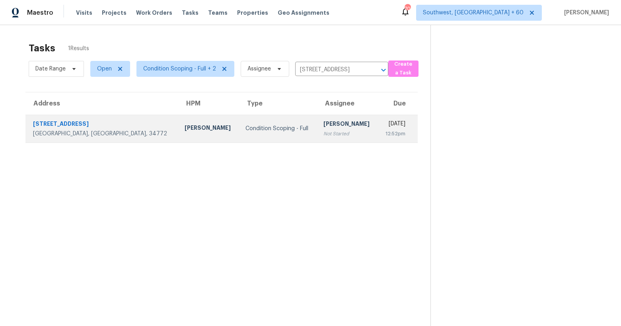
click at [245, 125] on div "Condition Scoping - Full" at bounding box center [277, 128] width 65 height 8
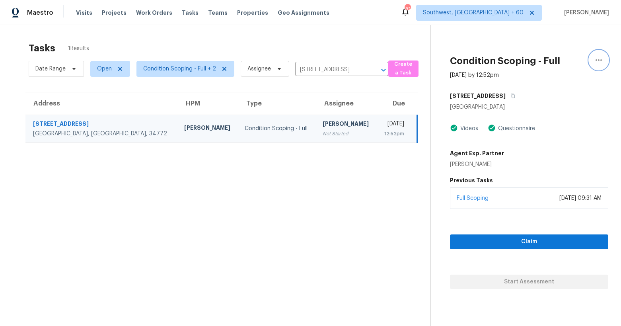
click at [601, 59] on icon "button" at bounding box center [598, 60] width 6 height 2
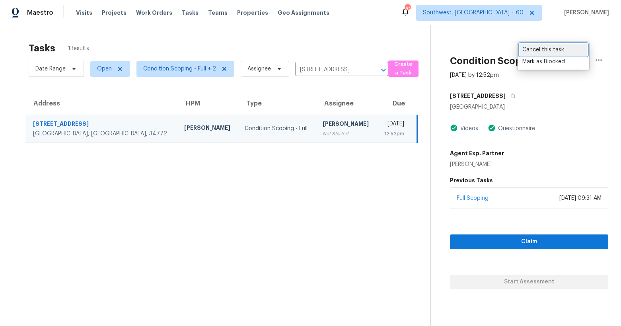
click at [531, 52] on div "Cancel this task" at bounding box center [553, 50] width 62 height 8
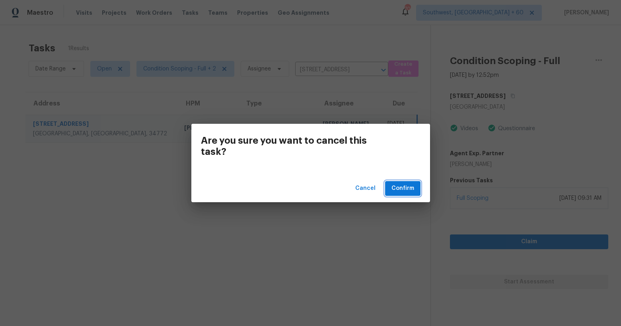
click at [402, 184] on span "Confirm" at bounding box center [402, 188] width 23 height 10
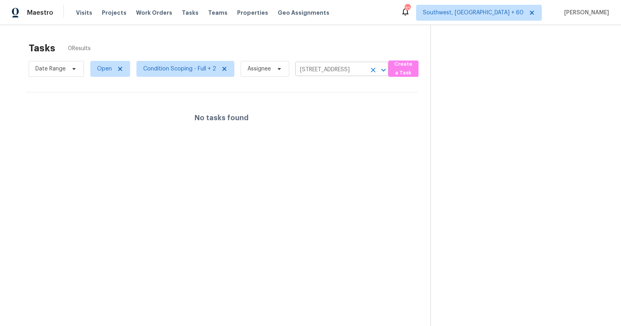
click at [369, 68] on icon "Clear" at bounding box center [373, 70] width 8 height 8
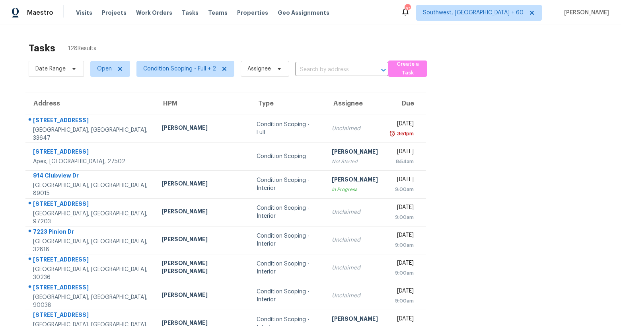
click at [309, 69] on input "text" at bounding box center [330, 70] width 71 height 12
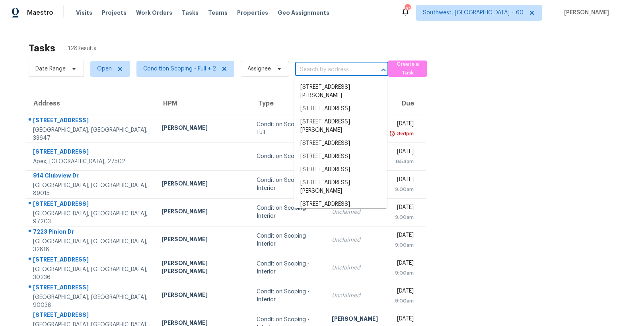
paste input "23 Ridge Brooke Ct, Douglasville, GA 30134"
type input "23 Ridge Brooke Ct, Douglasville, GA 30134"
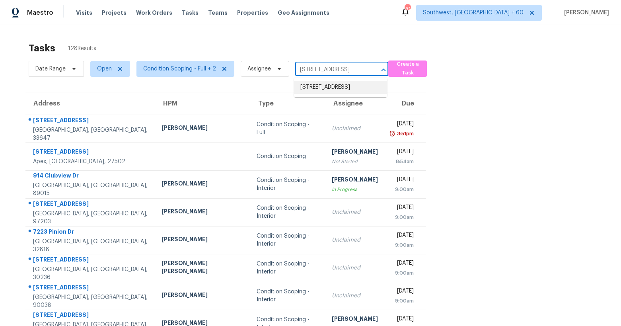
click at [311, 94] on li "23 Ridge Brooke Ct, Douglasville, GA 30134" at bounding box center [340, 87] width 93 height 13
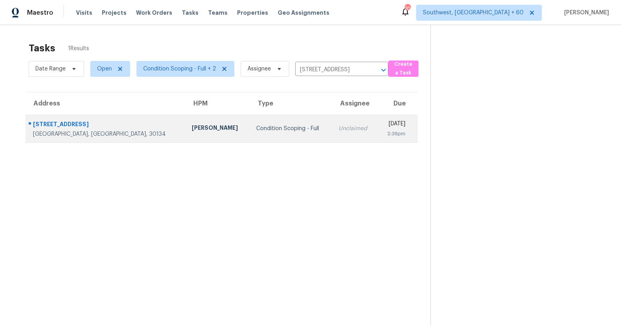
click at [250, 133] on td "Condition Scoping - Full" at bounding box center [291, 129] width 82 height 28
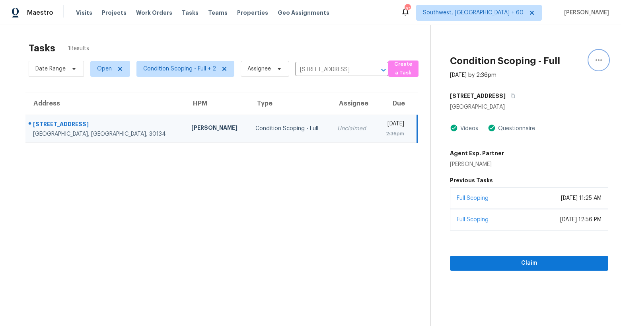
click at [601, 58] on icon "button" at bounding box center [599, 60] width 10 height 10
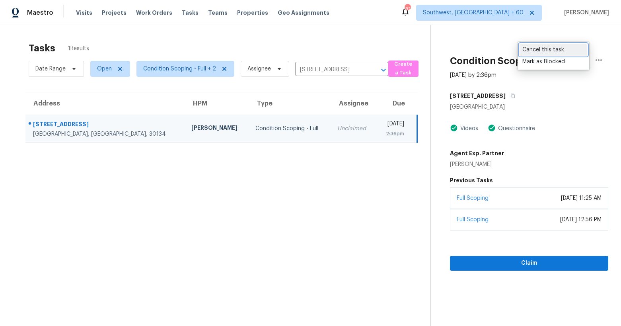
click at [542, 53] on div "Cancel this task" at bounding box center [553, 50] width 62 height 8
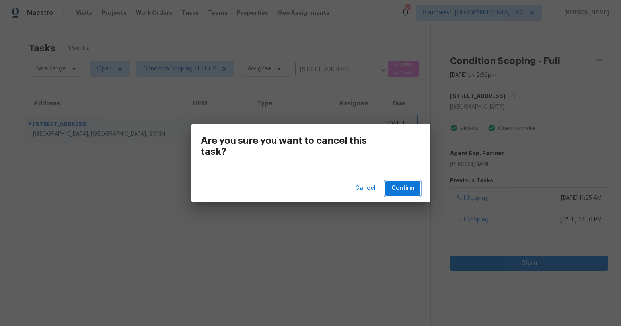
click at [401, 187] on span "Confirm" at bounding box center [402, 188] width 23 height 10
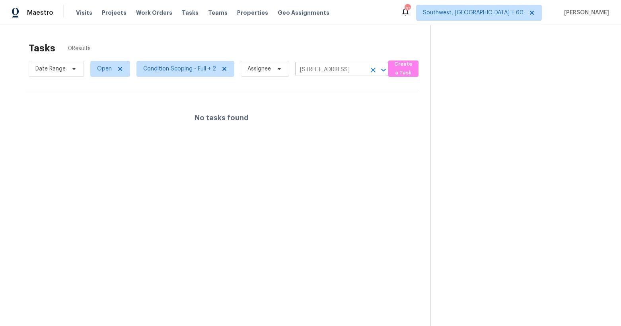
click at [375, 69] on icon "Clear" at bounding box center [373, 70] width 8 height 8
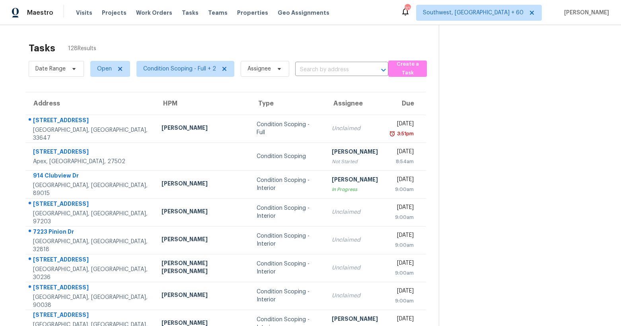
click at [306, 68] on input "text" at bounding box center [330, 70] width 71 height 12
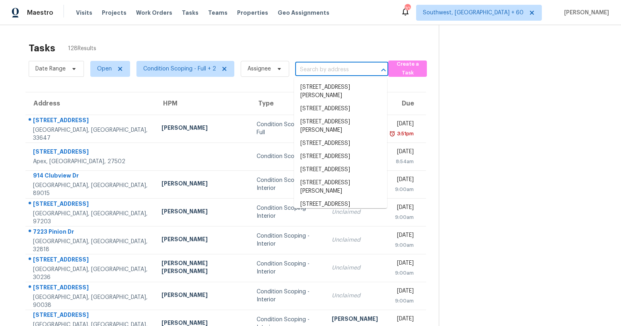
paste input "10131 Craftsman Park Way, Palmetto, FL 34221"
type input "10131 Craftsman Park Way, Palmetto, FL 34221"
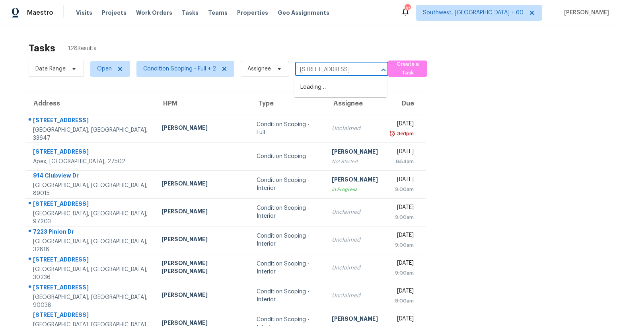
scroll to position [0, 52]
click at [314, 88] on li "10131 Craftsman Park Way, Palmetto, FL 34221" at bounding box center [340, 87] width 93 height 13
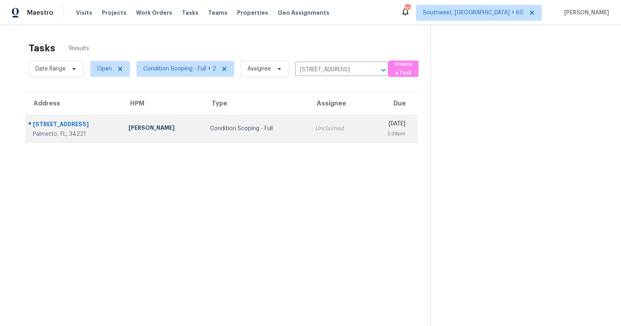
click at [204, 134] on td "Condition Scoping - Full" at bounding box center [256, 129] width 105 height 28
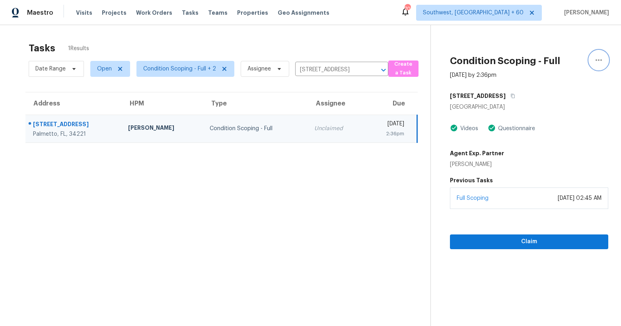
click at [597, 57] on icon "button" at bounding box center [599, 60] width 10 height 10
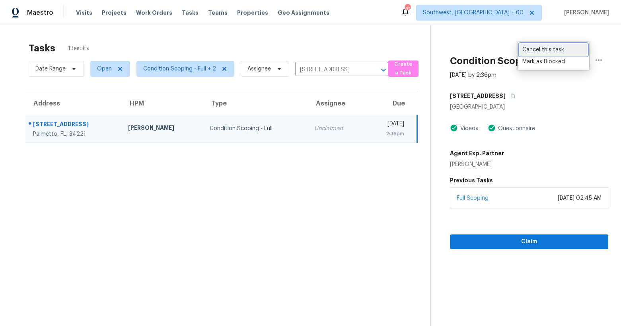
click at [529, 49] on div "Cancel this task" at bounding box center [553, 50] width 62 height 8
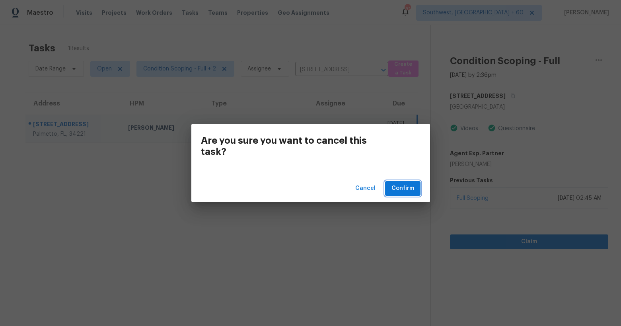
click at [399, 188] on span "Confirm" at bounding box center [402, 188] width 23 height 10
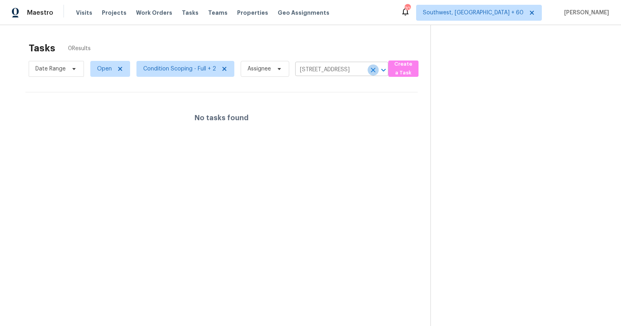
click at [373, 70] on icon "Clear" at bounding box center [373, 70] width 8 height 8
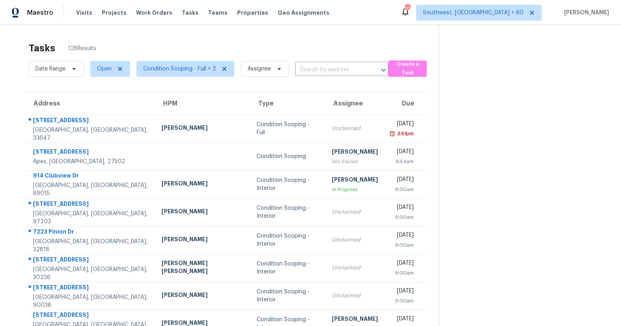
click at [317, 68] on input "text" at bounding box center [330, 70] width 71 height 12
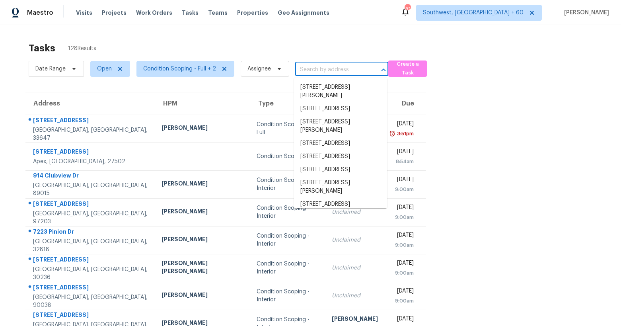
paste input "117 W Carter St, Cartersville, GA 30120"
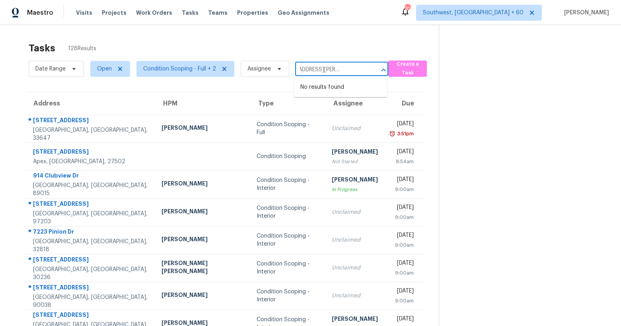
type input "117 W Carter St, Cartersville, GA 30120"
click at [299, 34] on div "Tasks 128 Results Date Range Open Condition Scoping - Full + 2 Assignee ​ Creat…" at bounding box center [310, 219] width 621 height 389
click at [312, 70] on input "text" at bounding box center [330, 70] width 71 height 12
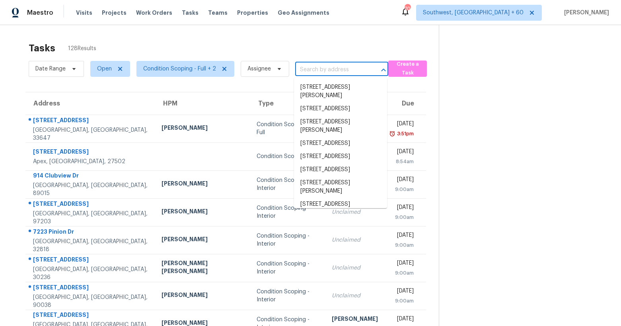
paste input "117 W Carter St, Cartersville, GA 30120"
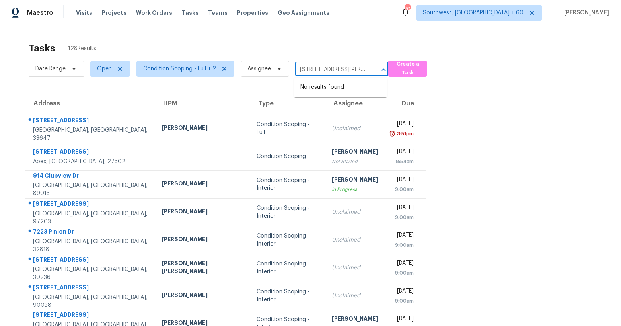
scroll to position [0, 34]
type input "117 W Carter St, Cartersville, GA 30120"
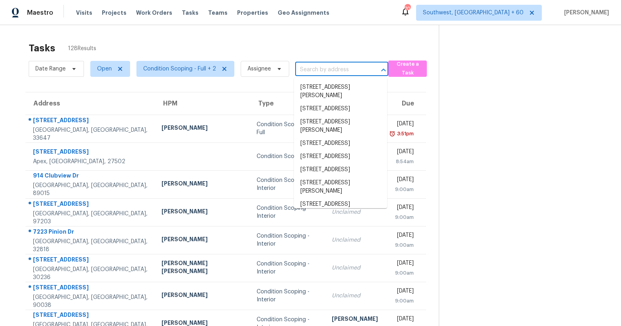
click at [309, 74] on input "text" at bounding box center [330, 70] width 71 height 12
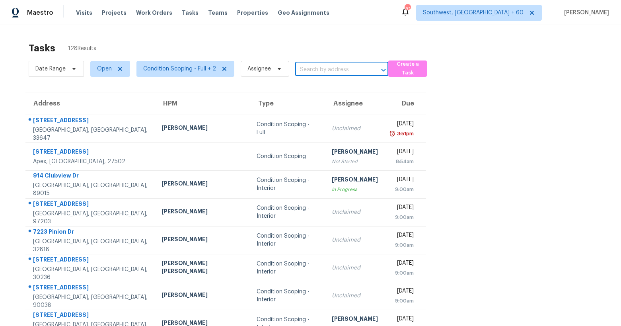
paste input "117 W Carter St, Cartersville, GA 30120"
type input "117 W Carter St, Cartersville, GA 30120"
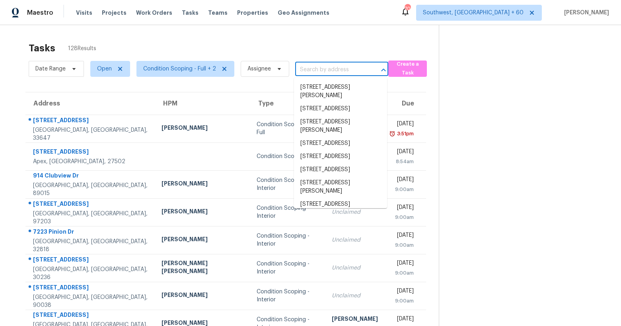
scroll to position [0, 0]
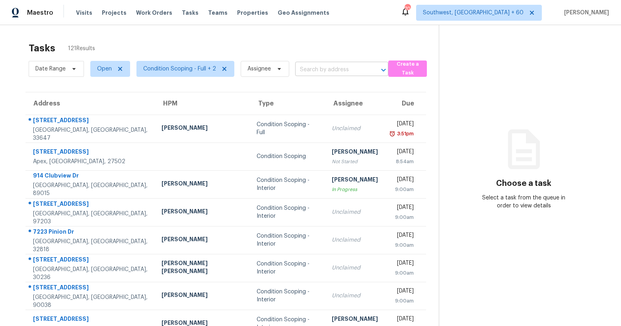
click at [318, 72] on input "text" at bounding box center [330, 70] width 71 height 12
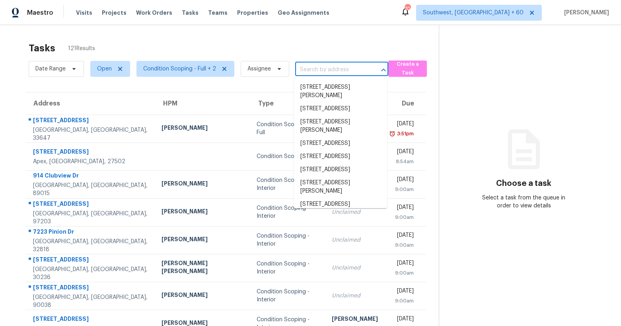
paste input "[STREET_ADDRESS][PERSON_NAME]"
type input "[STREET_ADDRESS][PERSON_NAME]"
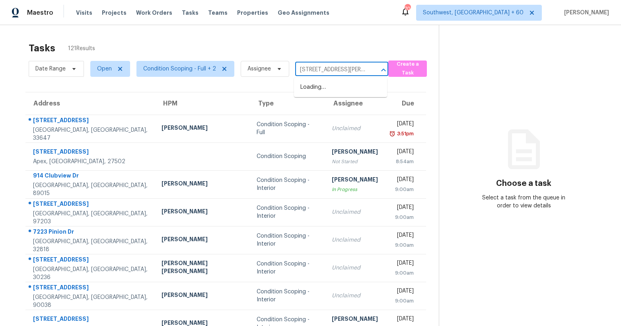
scroll to position [0, 34]
click at [318, 88] on li "[STREET_ADDRESS][PERSON_NAME]" at bounding box center [340, 91] width 93 height 21
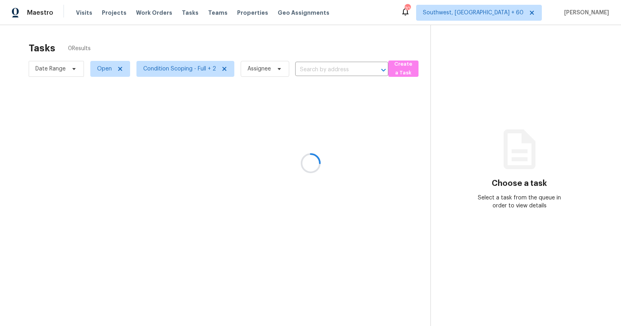
type input "[STREET_ADDRESS][PERSON_NAME]"
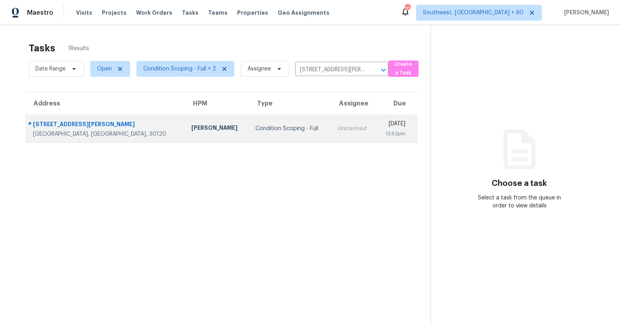
click at [255, 132] on div "Condition Scoping - Full" at bounding box center [289, 128] width 69 height 8
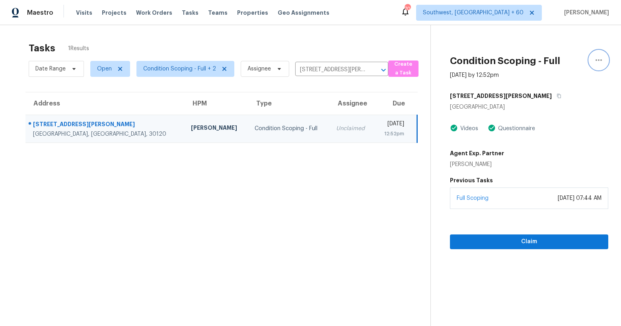
click at [598, 59] on icon "button" at bounding box center [599, 60] width 10 height 10
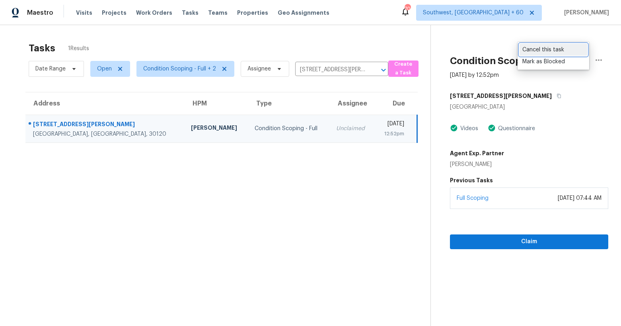
click at [536, 48] on div "Cancel this task" at bounding box center [553, 50] width 62 height 8
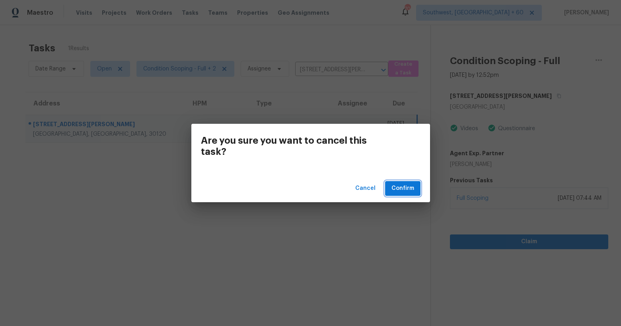
click at [403, 191] on span "Confirm" at bounding box center [402, 188] width 23 height 10
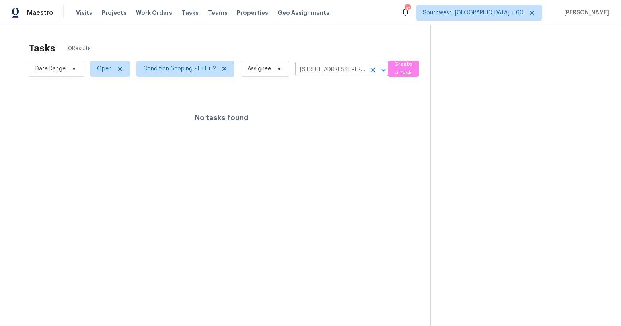
click at [369, 68] on icon "Clear" at bounding box center [373, 70] width 8 height 8
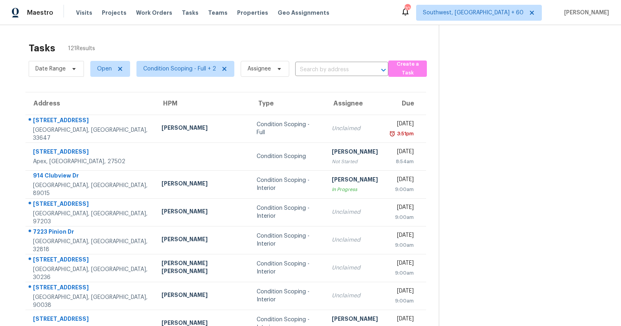
click at [317, 71] on input "text" at bounding box center [330, 70] width 71 height 12
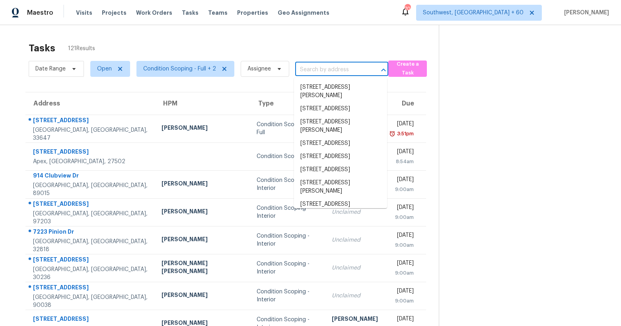
paste input "[STREET_ADDRESS]"
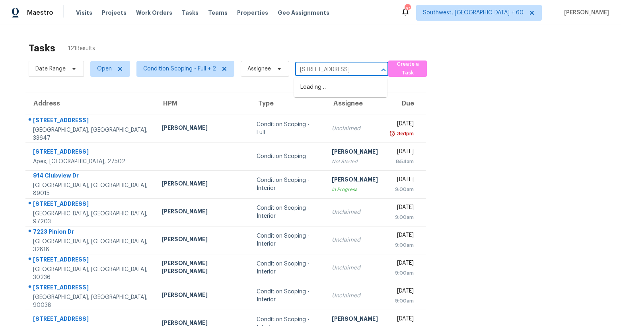
scroll to position [0, 33]
type input "[STREET_ADDRESS]"
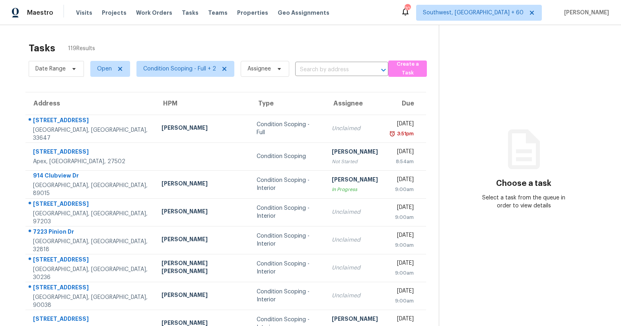
click at [311, 74] on input "text" at bounding box center [330, 70] width 71 height 12
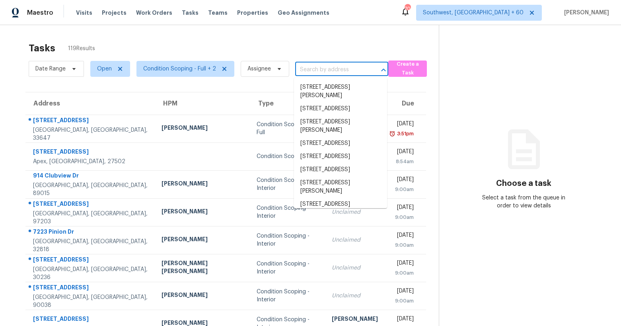
paste input "2494 Tonoloway Dr, Raleigh, NC 27610"
type input "2494 Tonoloway Dr, Raleigh, NC 27610"
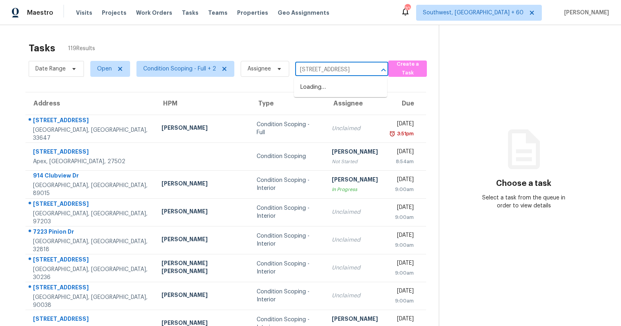
scroll to position [0, 33]
click at [316, 94] on li "2494 Tonoloway Dr, Raleigh, NC 27610" at bounding box center [340, 87] width 93 height 13
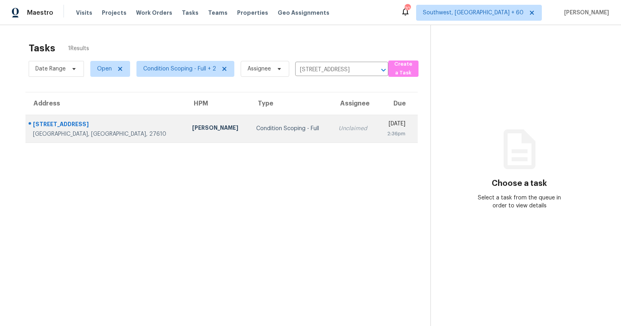
click at [192, 129] on div "Amanda Horton" at bounding box center [217, 129] width 51 height 10
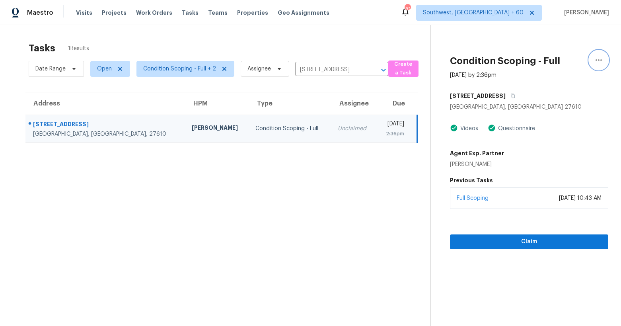
click at [598, 57] on icon "button" at bounding box center [599, 60] width 10 height 10
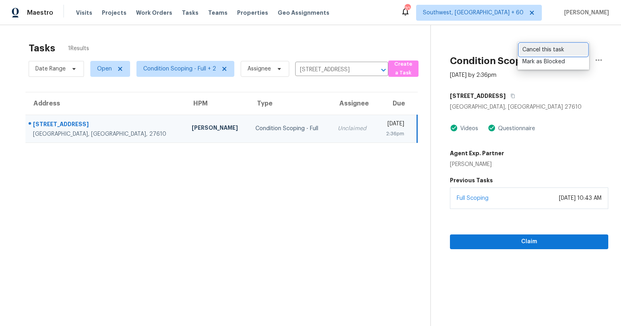
click at [556, 51] on div "Cancel this task" at bounding box center [553, 50] width 62 height 8
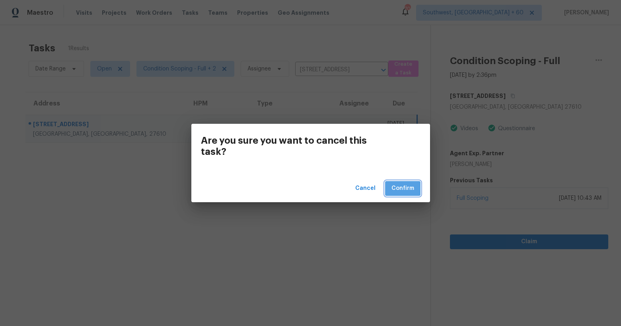
click at [405, 192] on span "Confirm" at bounding box center [402, 188] width 23 height 10
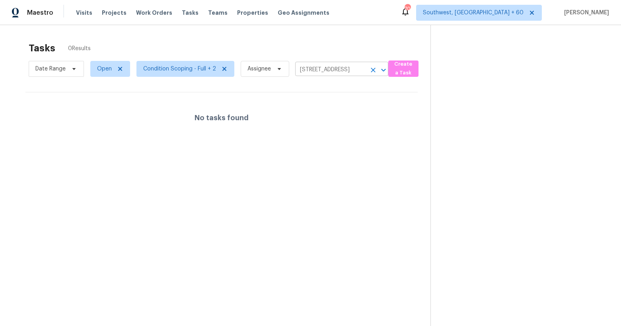
click at [373, 67] on icon "Clear" at bounding box center [373, 70] width 8 height 8
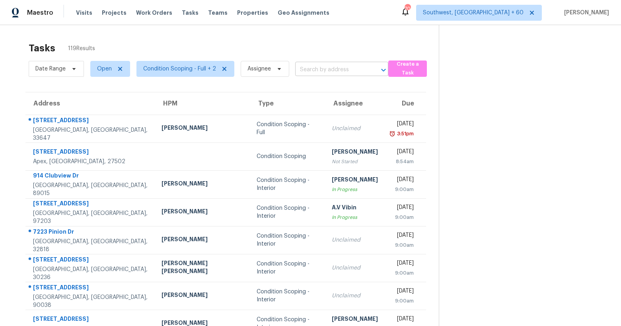
click at [307, 67] on input "text" at bounding box center [330, 70] width 71 height 12
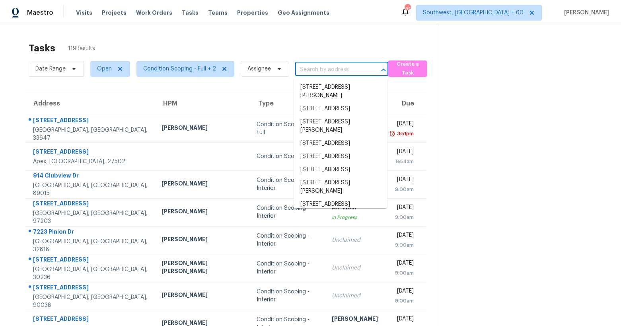
paste input "2111 Mt Isle Harbor Dr, Charlotte, NC 28214"
type input "2111 Mt Isle Harbor Dr, Charlotte, NC 28214"
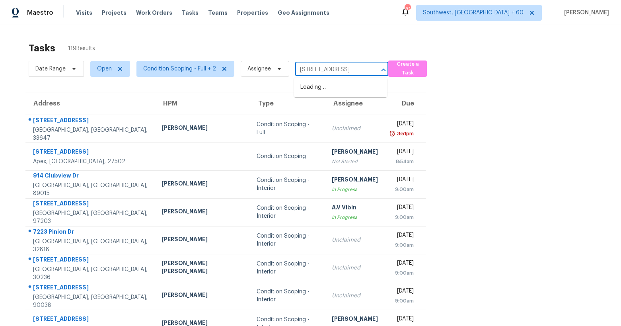
scroll to position [0, 44]
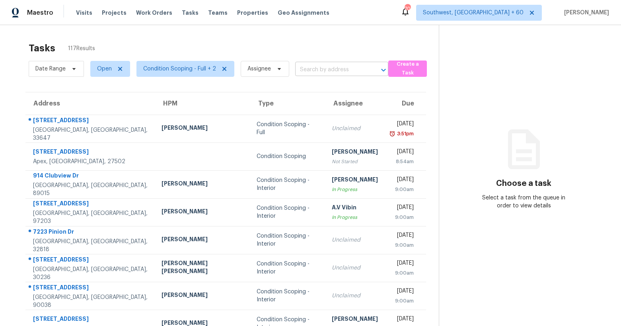
click at [313, 73] on input "text" at bounding box center [330, 70] width 71 height 12
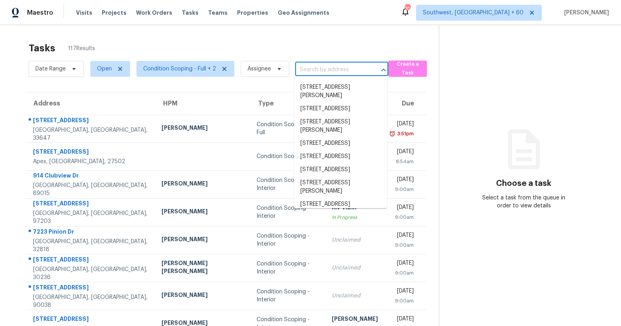
paste input "[STREET_ADDRESS]"
type input "[STREET_ADDRESS]"
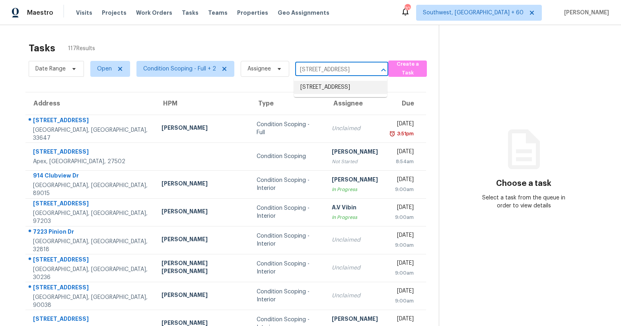
click at [313, 87] on li "[STREET_ADDRESS]" at bounding box center [340, 87] width 93 height 13
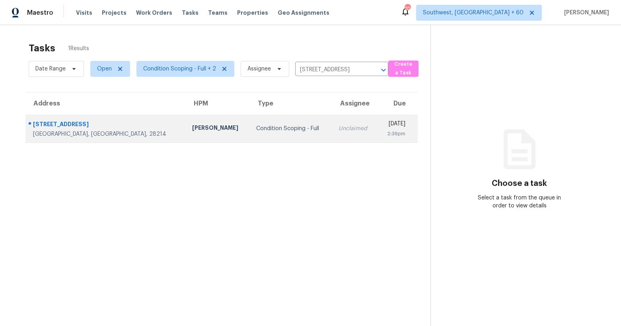
click at [192, 128] on div "[PERSON_NAME]" at bounding box center [217, 129] width 51 height 10
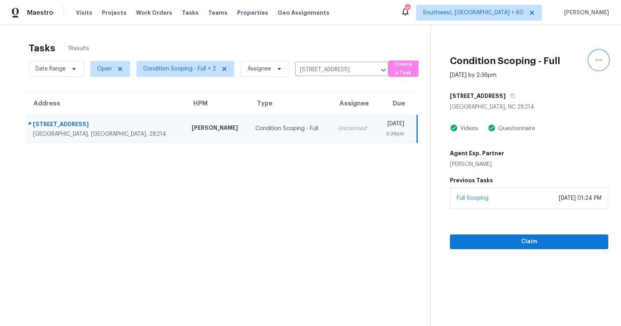
click at [604, 58] on button "button" at bounding box center [598, 60] width 19 height 19
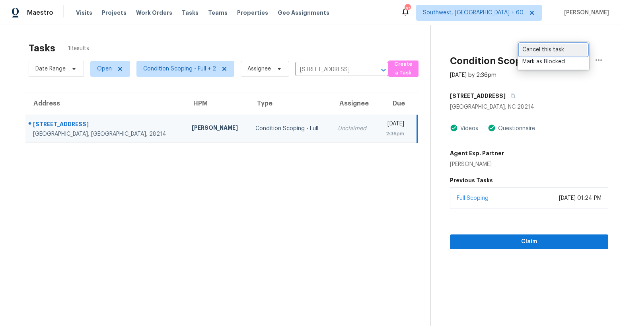
click at [534, 54] on link "Cancel this task" at bounding box center [553, 50] width 68 height 12
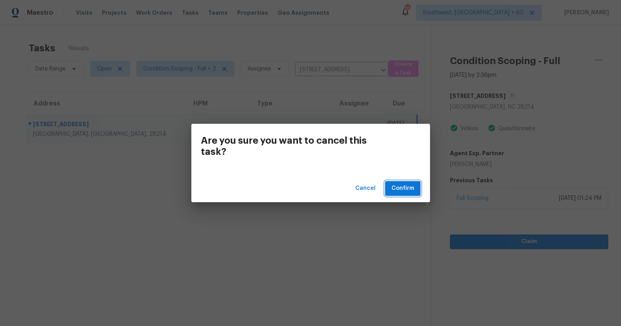
click at [408, 189] on span "Confirm" at bounding box center [402, 188] width 23 height 10
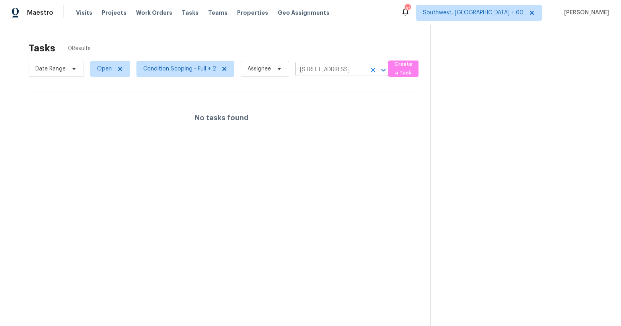
click at [371, 70] on icon "Clear" at bounding box center [373, 70] width 5 height 5
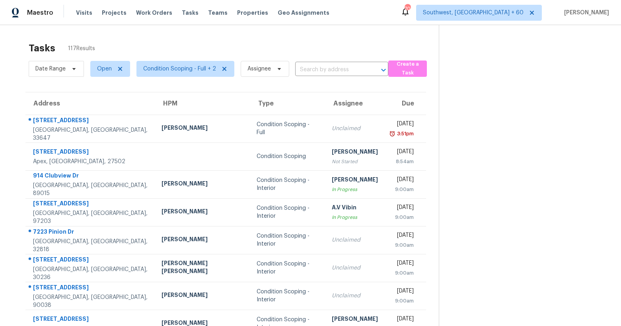
click at [308, 71] on input "text" at bounding box center [330, 70] width 71 height 12
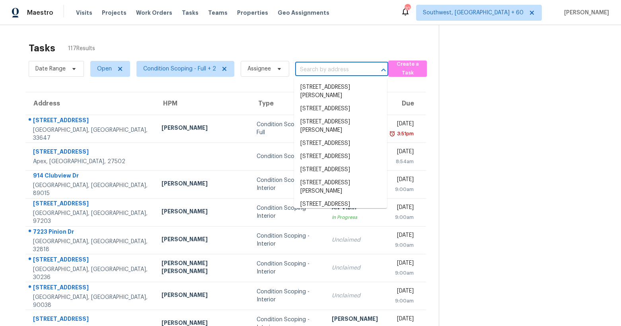
paste input "[STREET_ADDRESS]"
type input "[STREET_ADDRESS]"
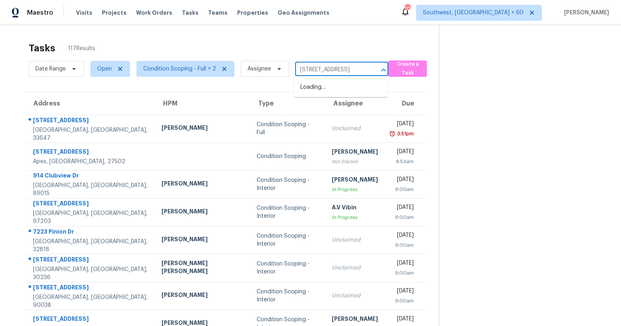
scroll to position [0, 23]
click at [309, 94] on li "[STREET_ADDRESS]" at bounding box center [340, 87] width 93 height 13
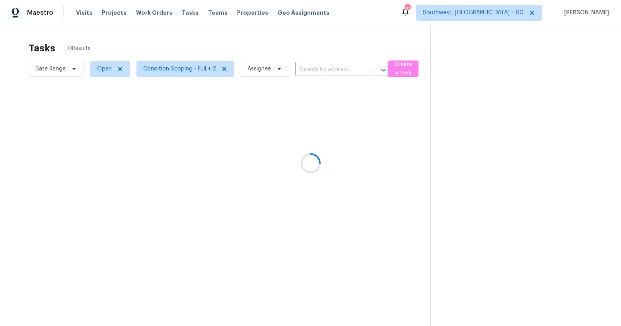
type input "[STREET_ADDRESS]"
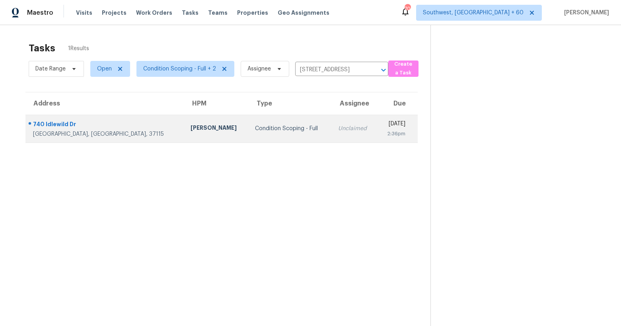
click at [190, 131] on div "[PERSON_NAME]" at bounding box center [216, 129] width 52 height 10
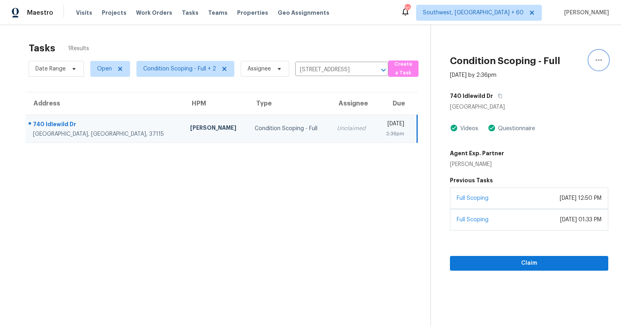
click at [598, 59] on icon "button" at bounding box center [598, 60] width 6 height 2
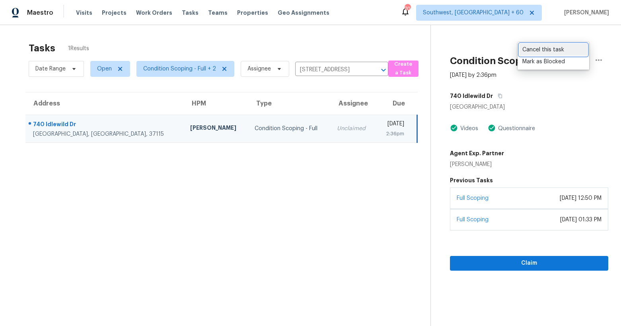
click at [553, 54] on link "Cancel this task" at bounding box center [553, 50] width 68 height 12
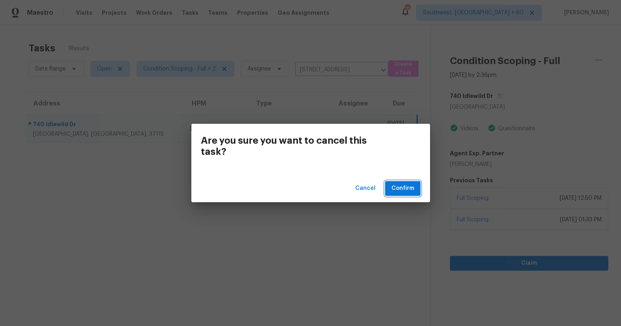
click at [414, 189] on button "Confirm" at bounding box center [402, 188] width 35 height 15
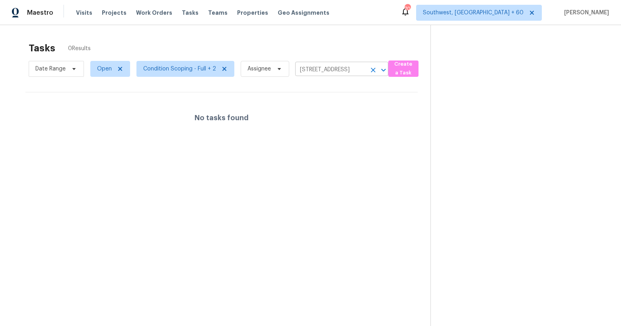
click at [374, 69] on icon "Clear" at bounding box center [373, 70] width 8 height 8
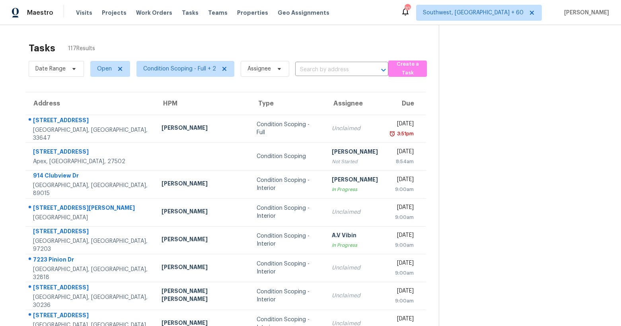
click at [315, 70] on input "text" at bounding box center [330, 70] width 71 height 12
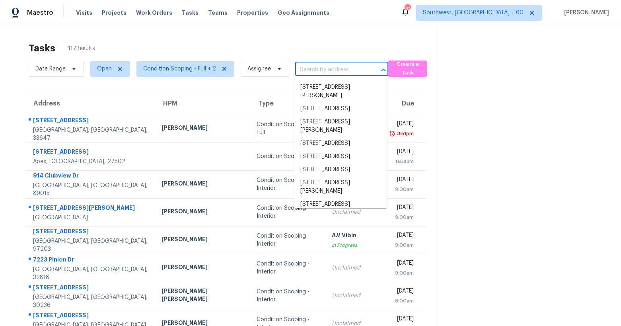
paste input "[STREET_ADDRESS][PERSON_NAME]"
type input "[STREET_ADDRESS][PERSON_NAME]"
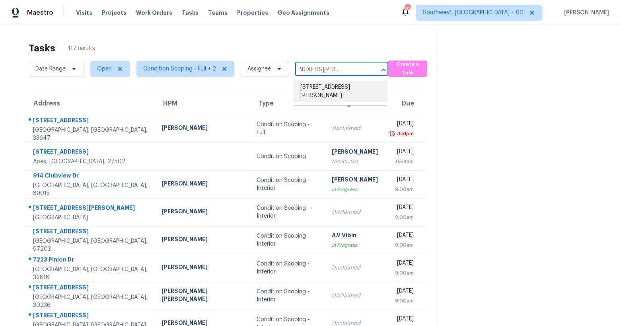
click at [314, 92] on li "[STREET_ADDRESS][PERSON_NAME]" at bounding box center [340, 91] width 93 height 21
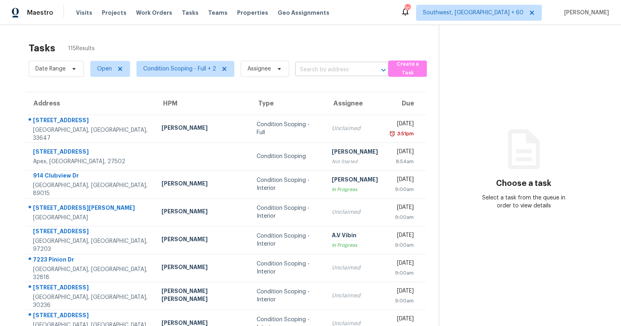
click at [314, 73] on input "text" at bounding box center [330, 70] width 71 height 12
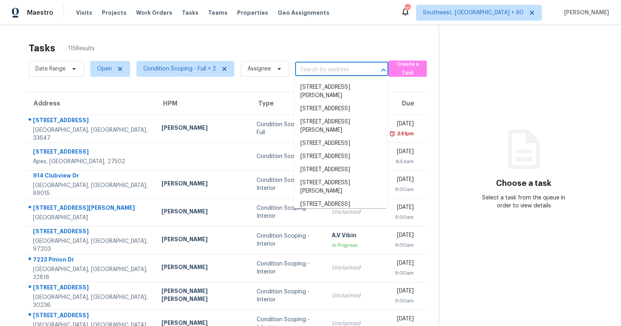
type input "[STREET_ADDRESS][PERSON_NAME]"
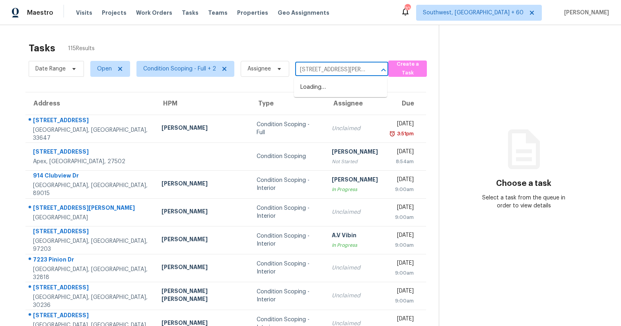
scroll to position [0, 64]
click at [314, 92] on li "[STREET_ADDRESS][PERSON_NAME]" at bounding box center [340, 91] width 93 height 21
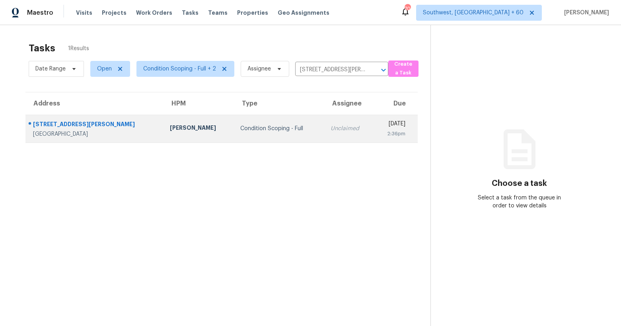
click at [258, 127] on div "Condition Scoping - Full" at bounding box center [279, 128] width 78 height 8
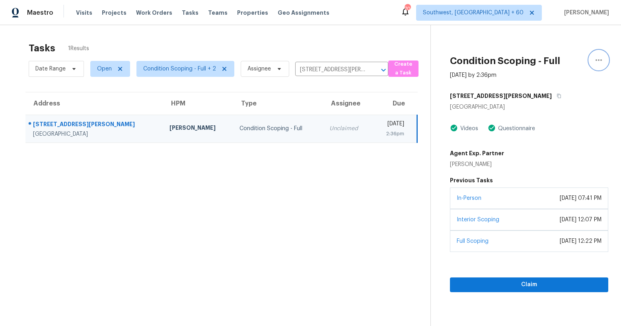
click at [598, 63] on icon "button" at bounding box center [599, 60] width 10 height 10
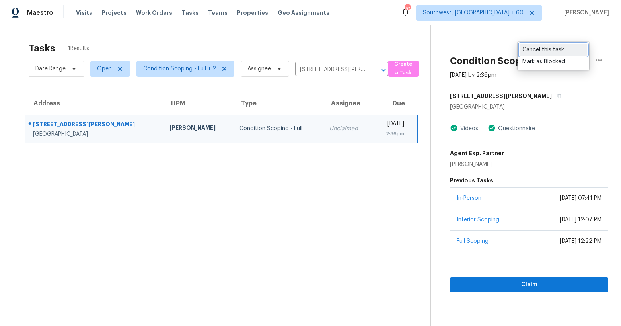
click at [556, 48] on div "Cancel this task" at bounding box center [553, 50] width 62 height 8
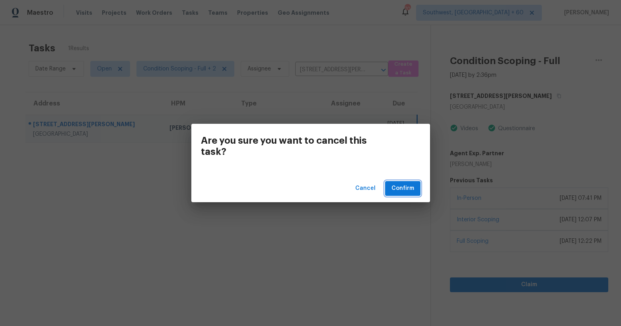
click at [402, 188] on span "Confirm" at bounding box center [402, 188] width 23 height 10
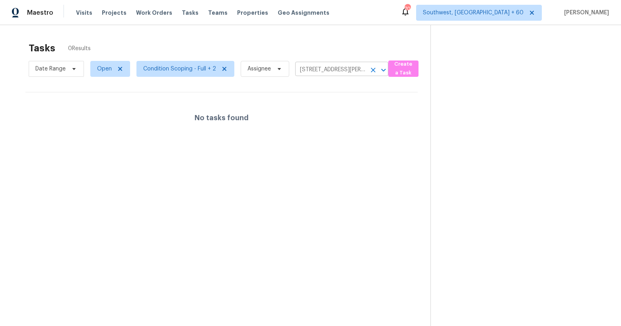
click at [372, 70] on icon "Clear" at bounding box center [373, 70] width 5 height 5
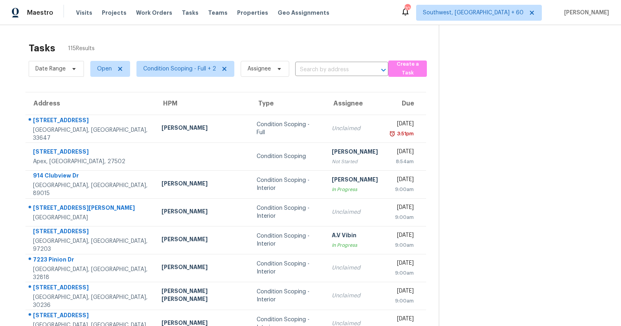
click at [307, 68] on input "text" at bounding box center [330, 70] width 71 height 12
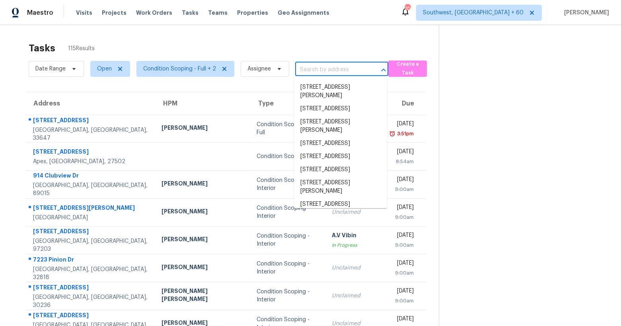
paste input "717 Seville Pkwy, Saint Augustine, FL 32086"
type input "717 Seville Pkwy, Saint Augustine, FL 32086"
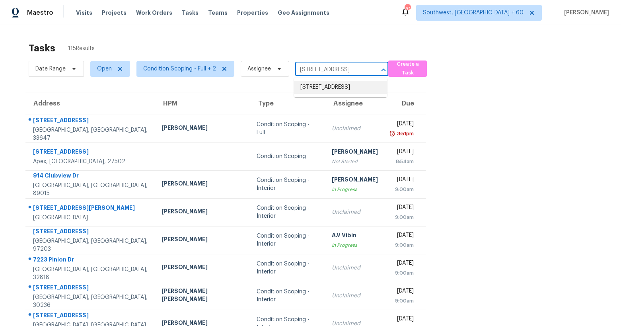
click at [309, 94] on li "717 Seville Pkwy, Saint Augustine, FL 32086" at bounding box center [340, 87] width 93 height 13
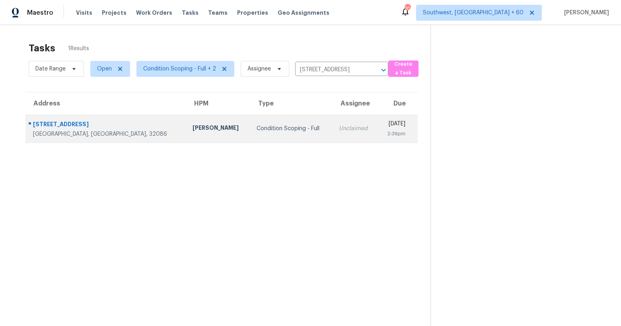
click at [257, 130] on div "Condition Scoping - Full" at bounding box center [291, 128] width 69 height 8
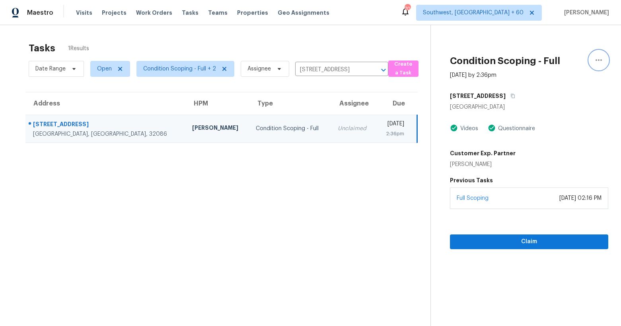
click at [601, 59] on icon "button" at bounding box center [599, 60] width 10 height 10
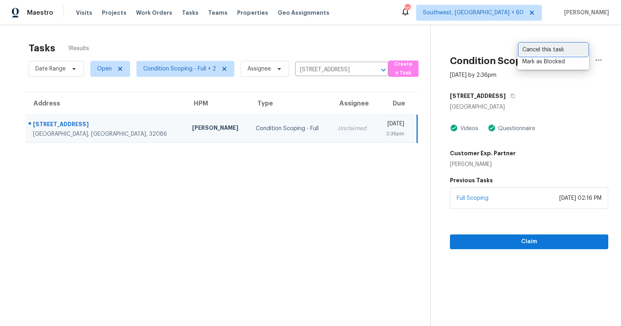
click at [566, 47] on div "Cancel this task" at bounding box center [553, 50] width 62 height 8
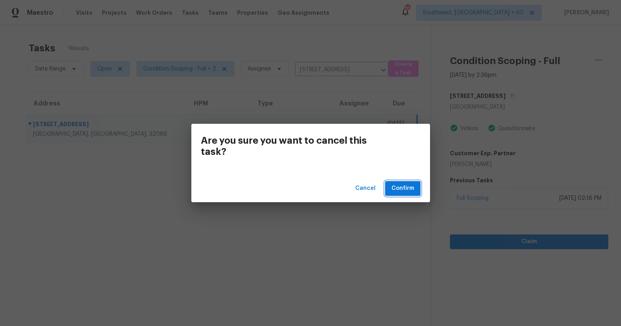
click at [398, 189] on span "Confirm" at bounding box center [402, 188] width 23 height 10
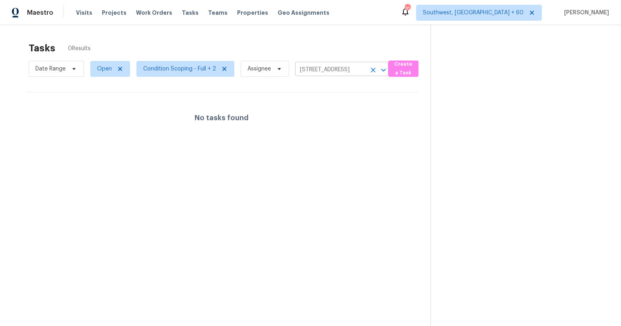
click at [372, 71] on icon "Clear" at bounding box center [373, 70] width 8 height 8
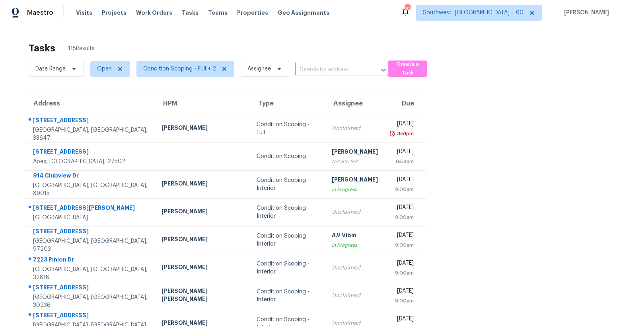
click at [315, 67] on input "text" at bounding box center [330, 70] width 71 height 12
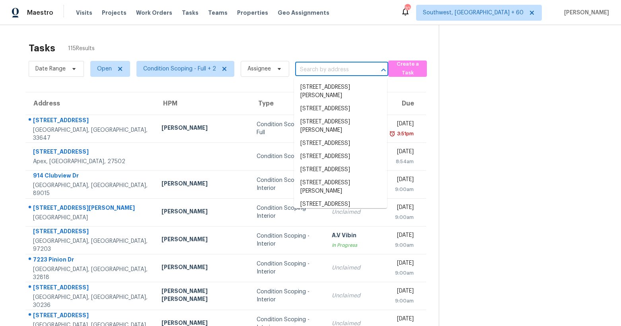
paste input "38094 W Padilla St, Maricopa, AZ 85138"
type input "38094 W Padilla St, Maricopa, AZ 85138"
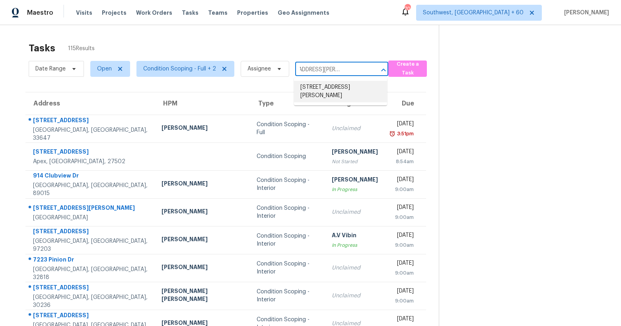
click at [314, 92] on li "38094 W Padilla St, Maricopa, AZ 85138" at bounding box center [340, 91] width 93 height 21
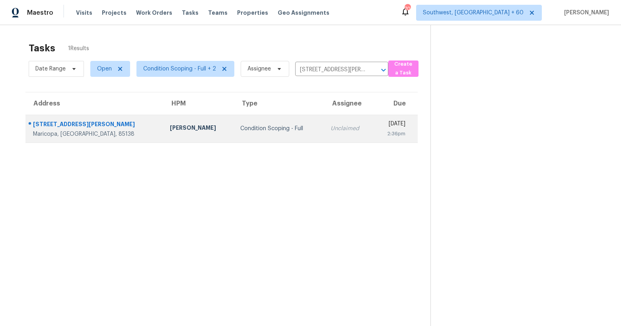
click at [235, 135] on td "Condition Scoping - Full" at bounding box center [279, 129] width 90 height 28
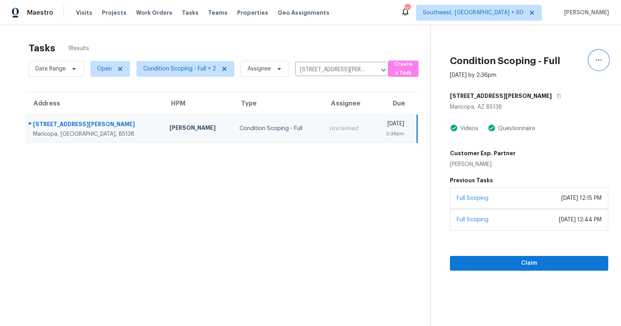
click at [601, 58] on icon "button" at bounding box center [599, 60] width 10 height 10
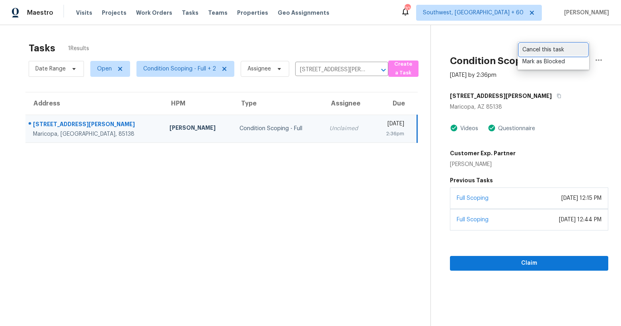
click at [544, 51] on div "Cancel this task" at bounding box center [553, 50] width 62 height 8
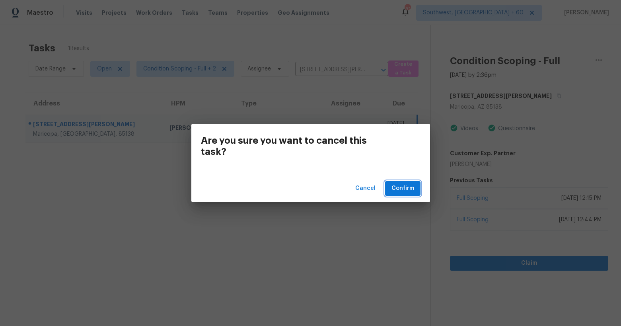
click at [406, 192] on span "Confirm" at bounding box center [402, 188] width 23 height 10
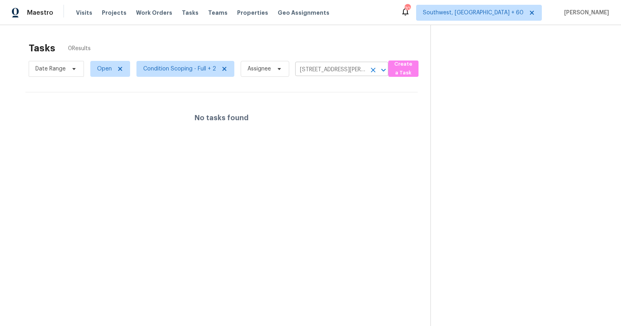
click at [369, 73] on icon "Clear" at bounding box center [373, 70] width 8 height 8
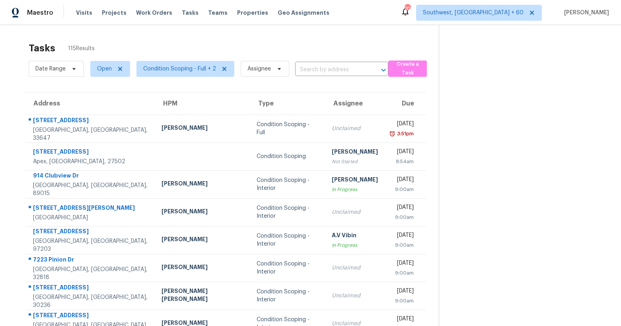
click at [342, 70] on input "text" at bounding box center [330, 70] width 71 height 12
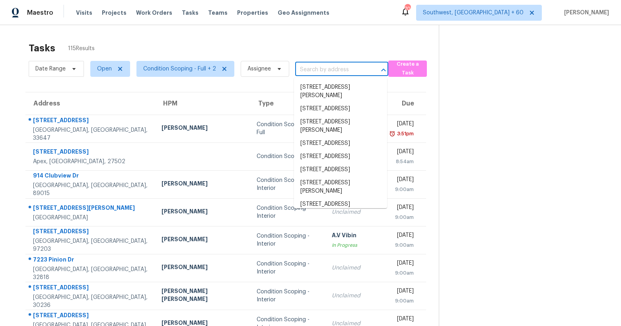
paste input "10779 Wheeler Trce, Hampton, GA 30228"
type input "10779 Wheeler Trce, Hampton, GA 30228"
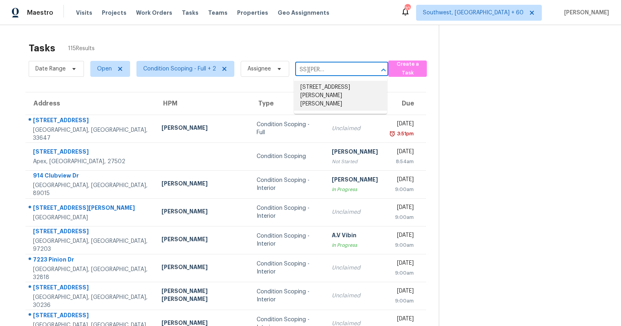
click at [321, 92] on li "10779 Wheeler Trce, Hampton, GA 30228" at bounding box center [340, 96] width 93 height 30
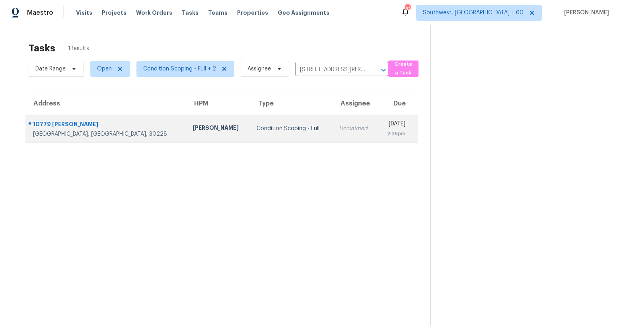
click at [257, 126] on div "Condition Scoping - Full" at bounding box center [291, 128] width 69 height 8
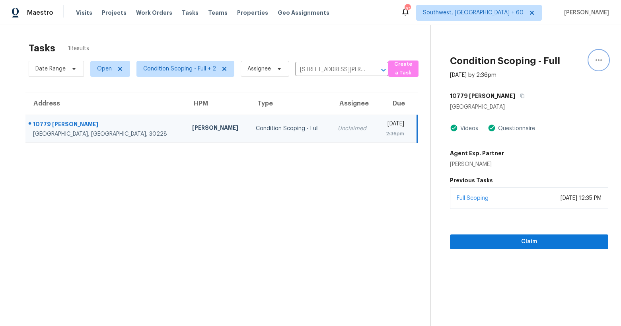
click at [597, 62] on icon "button" at bounding box center [599, 60] width 10 height 10
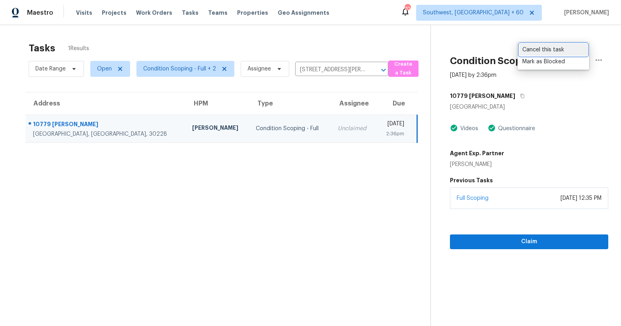
click at [533, 53] on div "Cancel this task" at bounding box center [553, 50] width 62 height 8
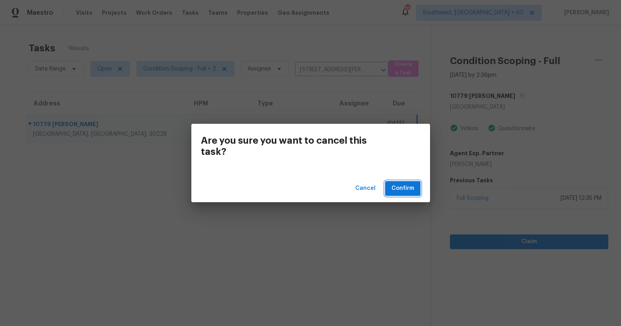
click at [397, 188] on span "Confirm" at bounding box center [402, 188] width 23 height 10
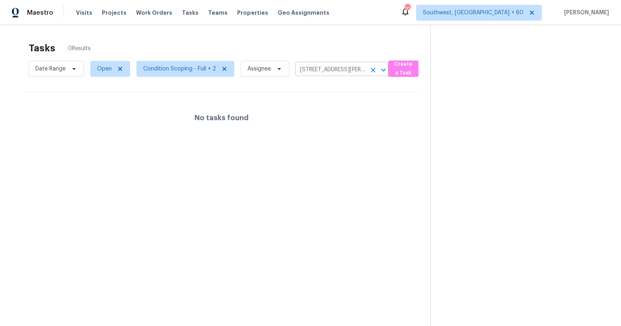
click at [373, 68] on icon "Clear" at bounding box center [373, 70] width 8 height 8
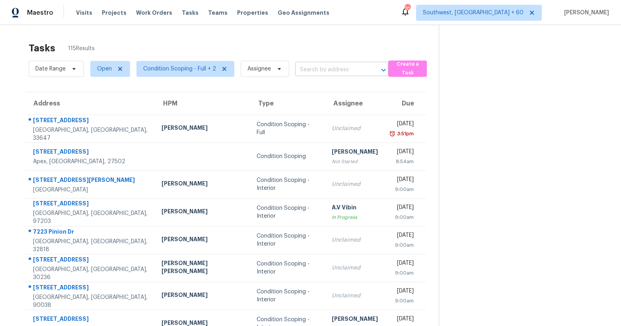
click at [332, 71] on input "text" at bounding box center [330, 70] width 71 height 12
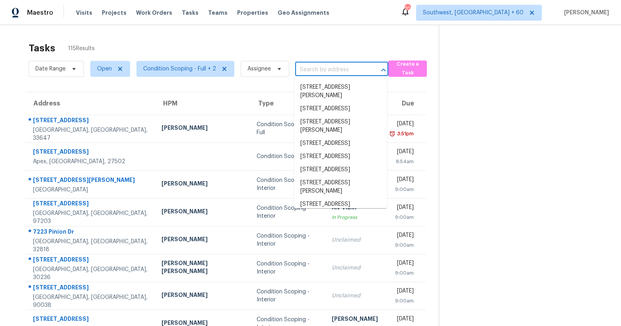
paste input "7117 Chinaberry Rd, Dallas, TX 75249"
type input "7117 Chinaberry Rd, Dallas, TX 75249"
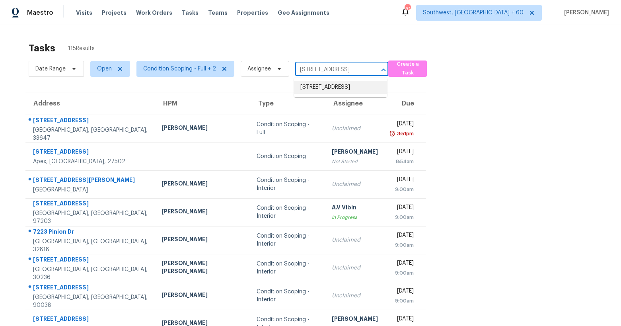
click at [328, 84] on li "7117 Chinaberry Rd, Dallas, TX 75249" at bounding box center [340, 87] width 93 height 13
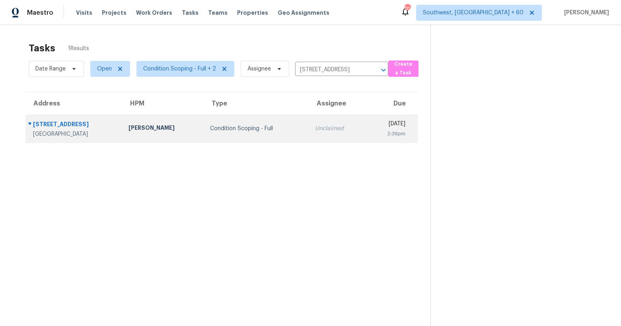
click at [262, 129] on div "Condition Scoping - Full" at bounding box center [256, 128] width 92 height 8
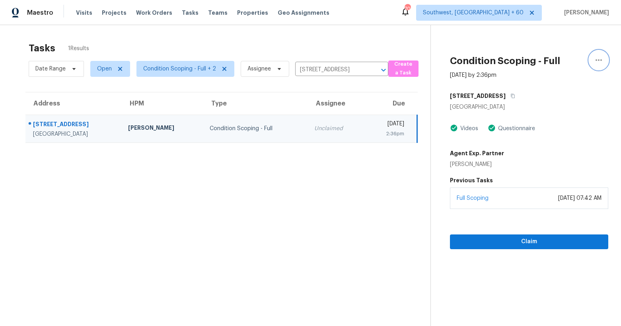
click at [595, 64] on icon "button" at bounding box center [599, 60] width 10 height 10
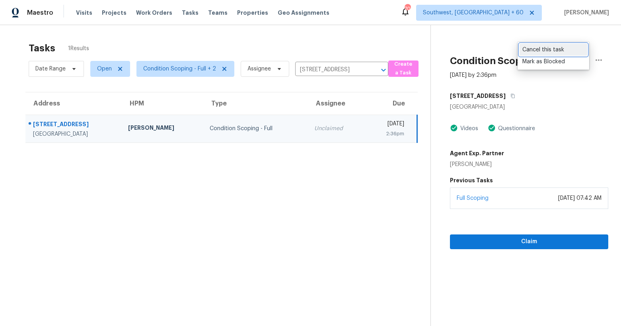
click at [561, 52] on div "Cancel this task" at bounding box center [553, 50] width 62 height 8
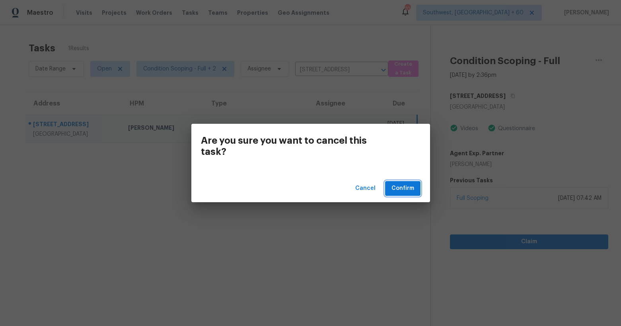
click at [403, 189] on span "Confirm" at bounding box center [402, 188] width 23 height 10
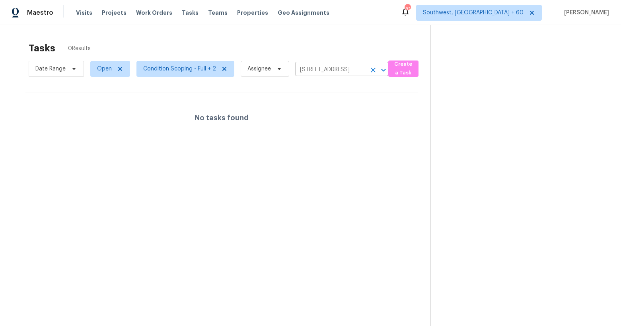
click at [371, 72] on icon "Clear" at bounding box center [373, 70] width 8 height 8
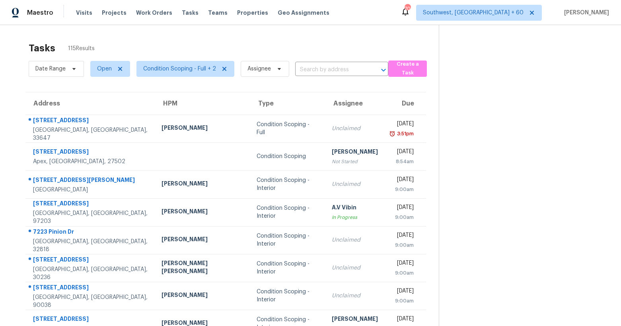
click at [315, 71] on input "text" at bounding box center [330, 70] width 71 height 12
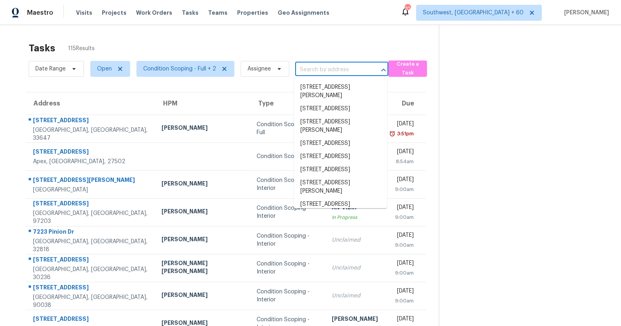
paste input "8230 Dawson View Way, Cumming, GA 30028"
type input "8230 Dawson View Way, Cumming, GA 30028"
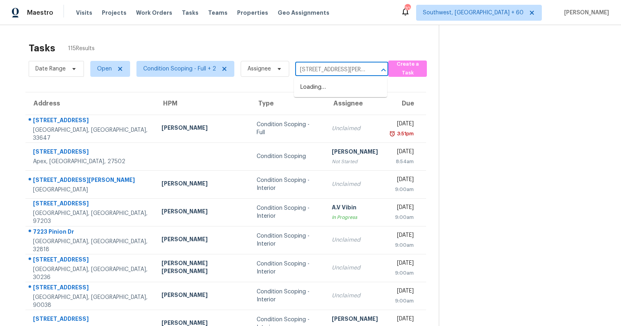
scroll to position [0, 54]
click at [313, 91] on li "8230 Dawson View Way, Cumming, GA 30028" at bounding box center [340, 91] width 93 height 21
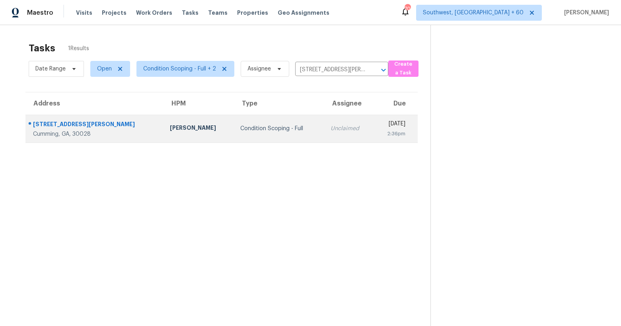
click at [263, 127] on div "Condition Scoping - Full" at bounding box center [279, 128] width 78 height 8
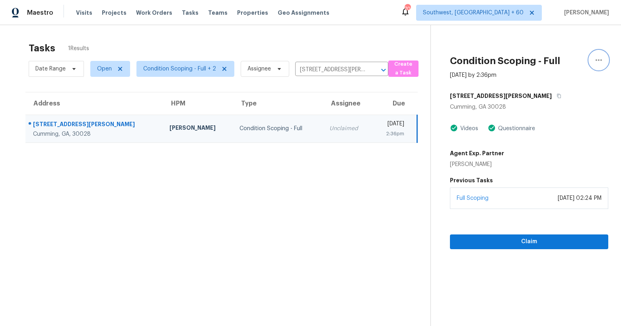
click at [598, 62] on icon "button" at bounding box center [599, 60] width 10 height 10
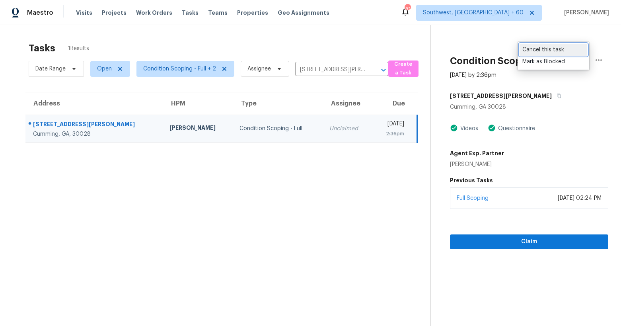
click at [555, 52] on div "Cancel this task" at bounding box center [553, 50] width 62 height 8
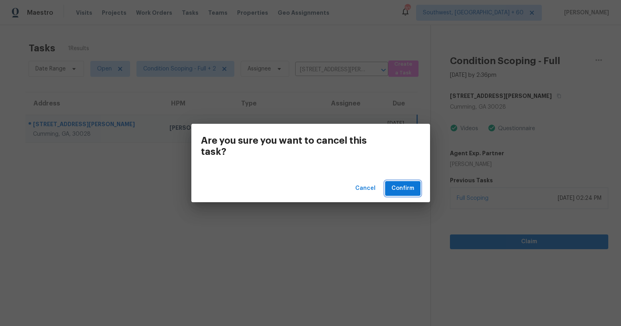
click at [398, 187] on span "Confirm" at bounding box center [402, 188] width 23 height 10
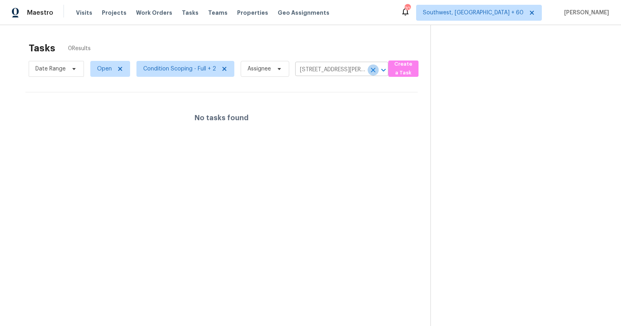
click at [369, 68] on icon "Clear" at bounding box center [373, 70] width 8 height 8
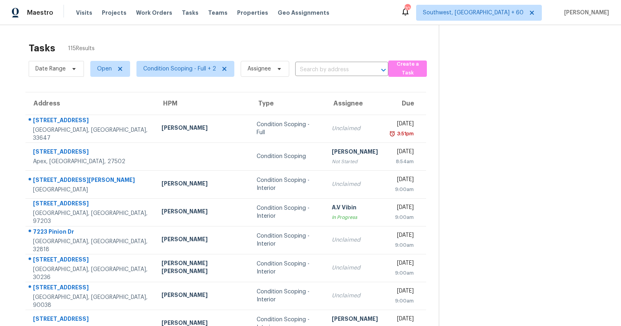
click at [322, 72] on input "text" at bounding box center [330, 70] width 71 height 12
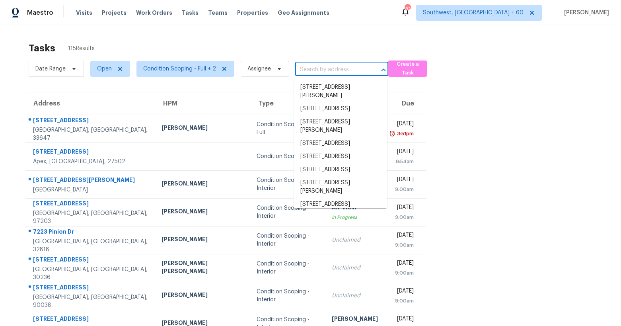
paste input "11688 Tierney Creek Dr, Las Vegas, NV 89183"
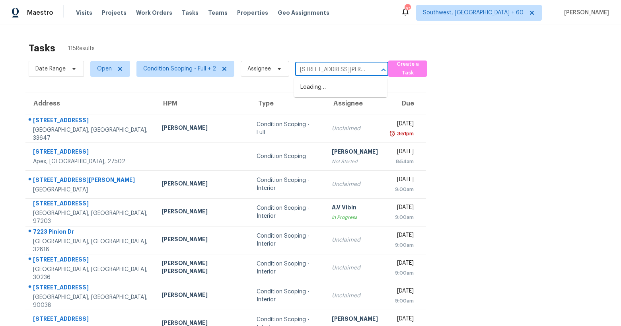
scroll to position [0, 50]
type input "11688 Tierney Creek Dr, Las Vegas, NV 89183"
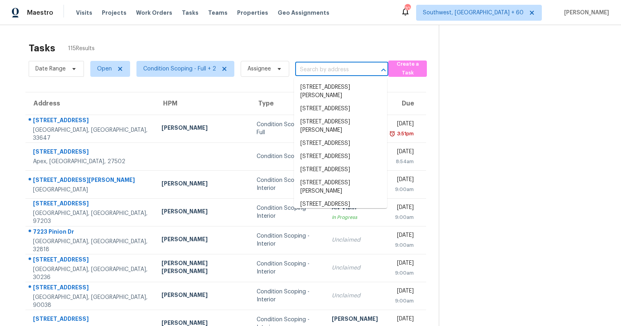
scroll to position [0, 0]
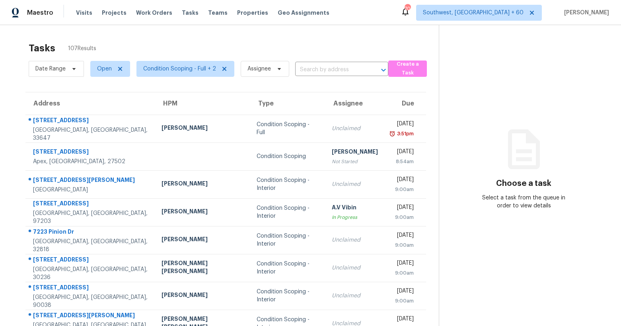
click at [325, 66] on input "text" at bounding box center [330, 70] width 71 height 12
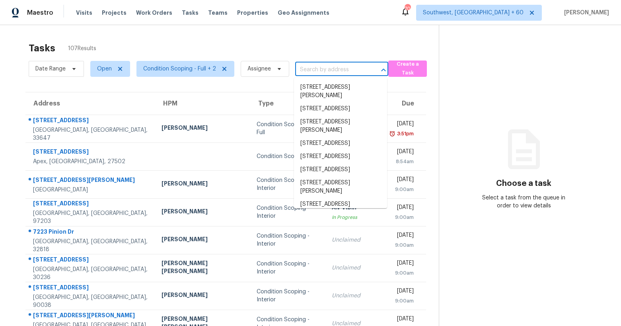
paste input "[STREET_ADDRESS][PERSON_NAME]"
type input "[STREET_ADDRESS][PERSON_NAME]"
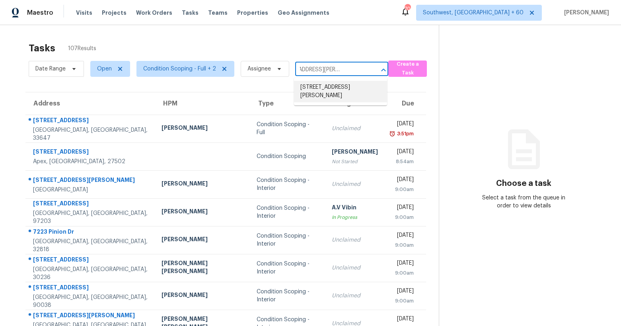
click at [316, 91] on li "11688 Tierney Creek Dr, Las Vegas, NV 89183" at bounding box center [340, 91] width 93 height 21
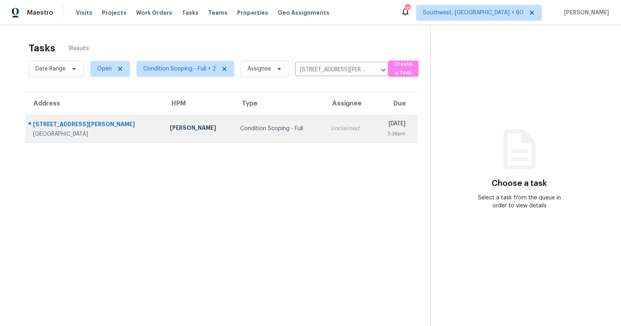
click at [258, 126] on div "Condition Scoping - Full" at bounding box center [279, 128] width 78 height 8
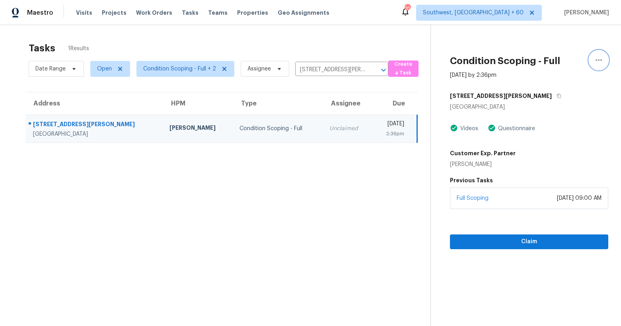
click at [598, 58] on icon "button" at bounding box center [599, 60] width 10 height 10
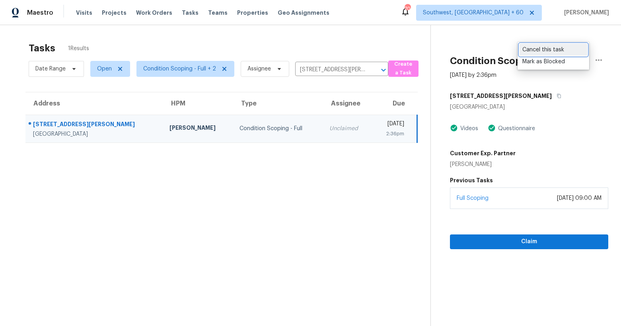
click at [558, 48] on div "Cancel this task" at bounding box center [553, 50] width 62 height 8
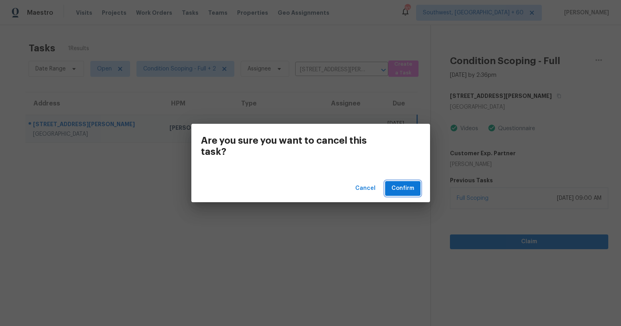
click at [406, 187] on span "Confirm" at bounding box center [402, 188] width 23 height 10
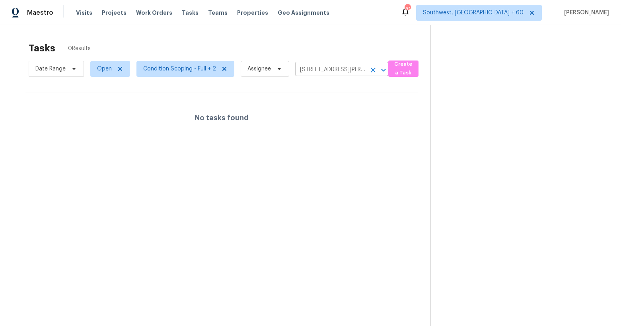
click at [371, 69] on icon "Clear" at bounding box center [373, 70] width 8 height 8
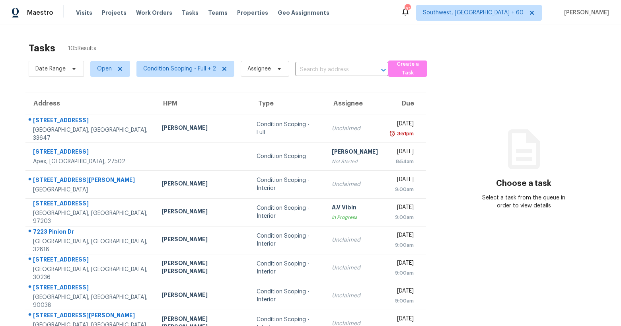
click at [151, 37] on div "Tasks 105 Results Date Range Open Condition Scoping - Full + 2 Assignee ​ Creat…" at bounding box center [310, 219] width 621 height 389
